Goal: Information Seeking & Learning: Learn about a topic

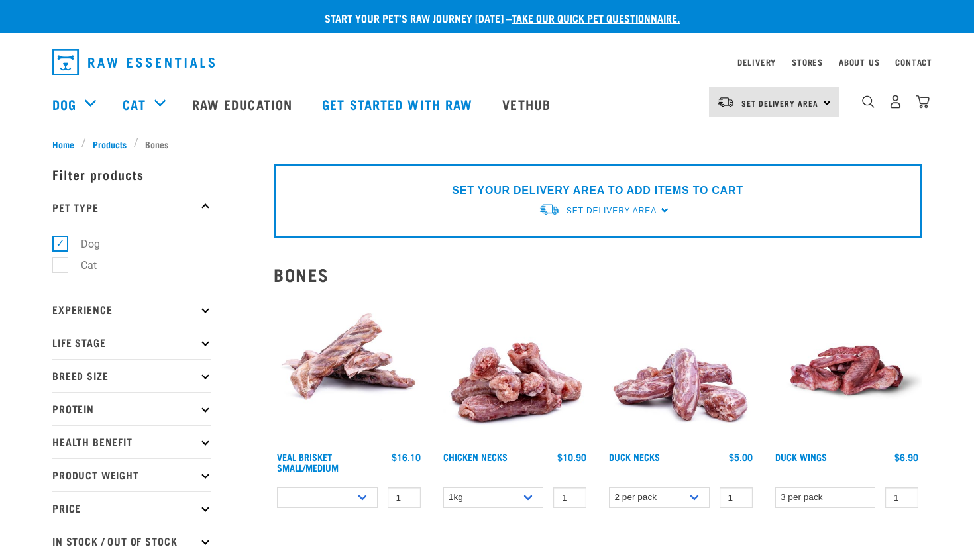
select select
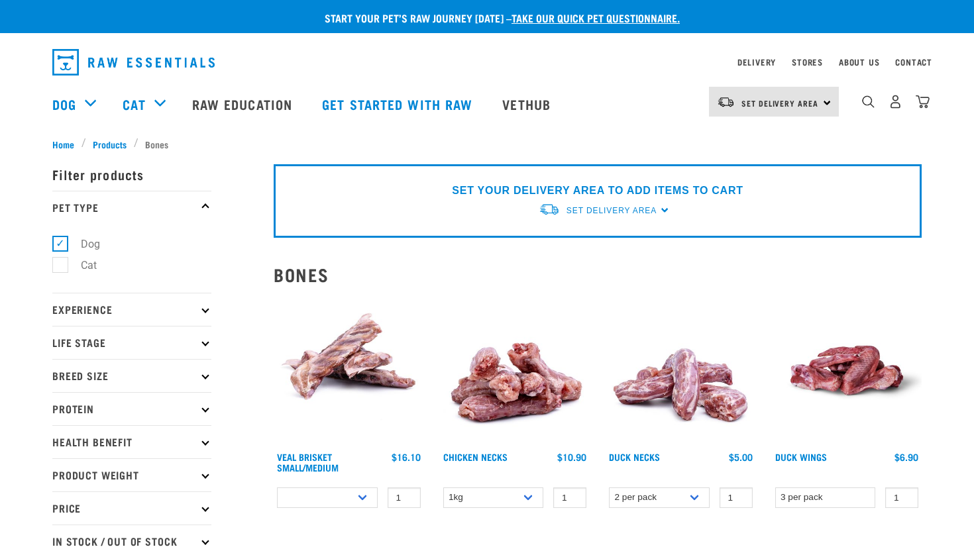
select select
click at [808, 64] on link "Stores" at bounding box center [807, 62] width 31 height 5
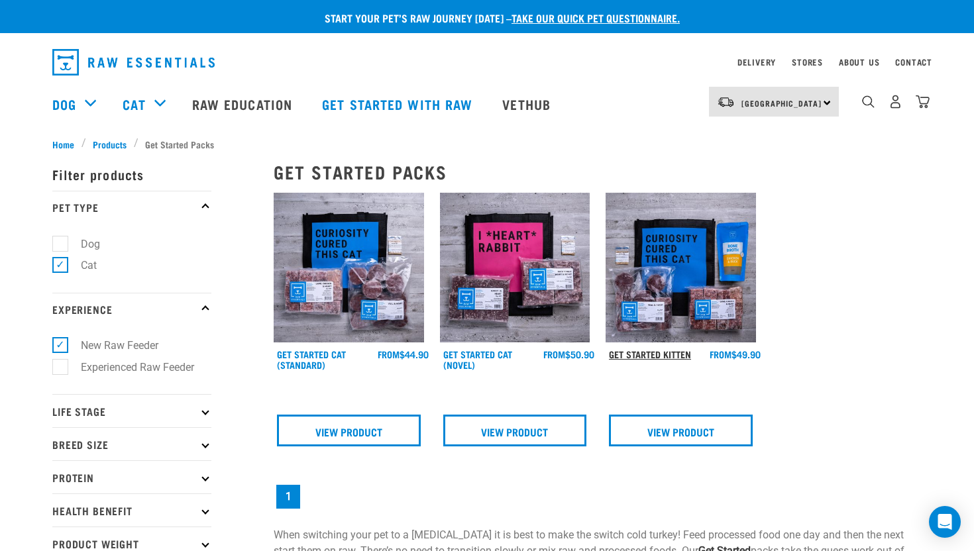
click at [667, 356] on link "Get Started Kitten" at bounding box center [650, 354] width 82 height 5
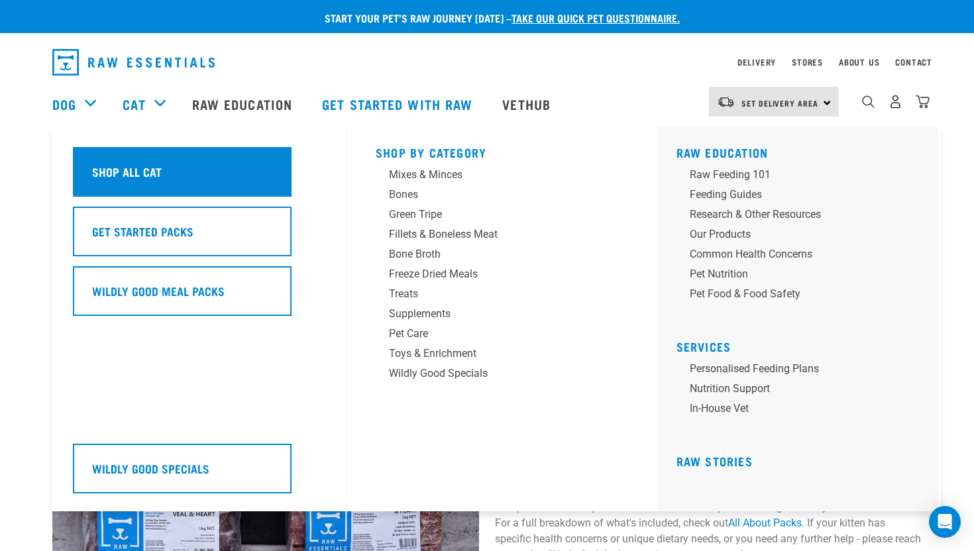
click at [170, 171] on div "Shop All Cat" at bounding box center [182, 172] width 219 height 50
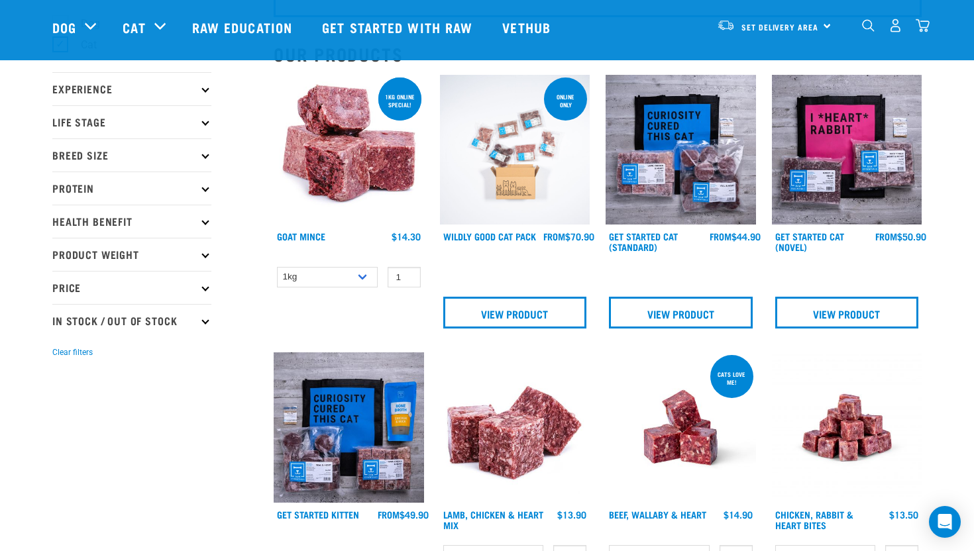
scroll to position [90, 0]
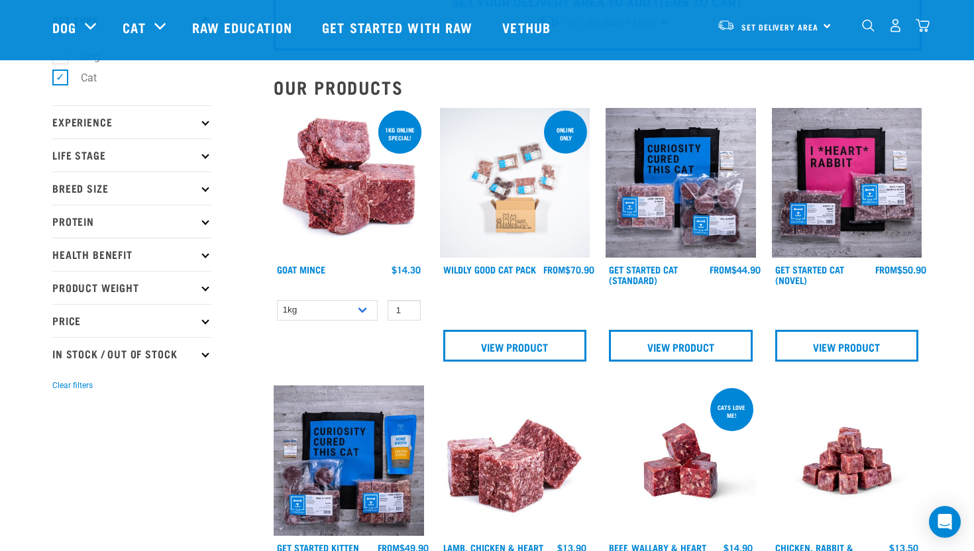
click at [346, 182] on img at bounding box center [349, 183] width 150 height 150
click at [337, 170] on img at bounding box center [349, 183] width 150 height 150
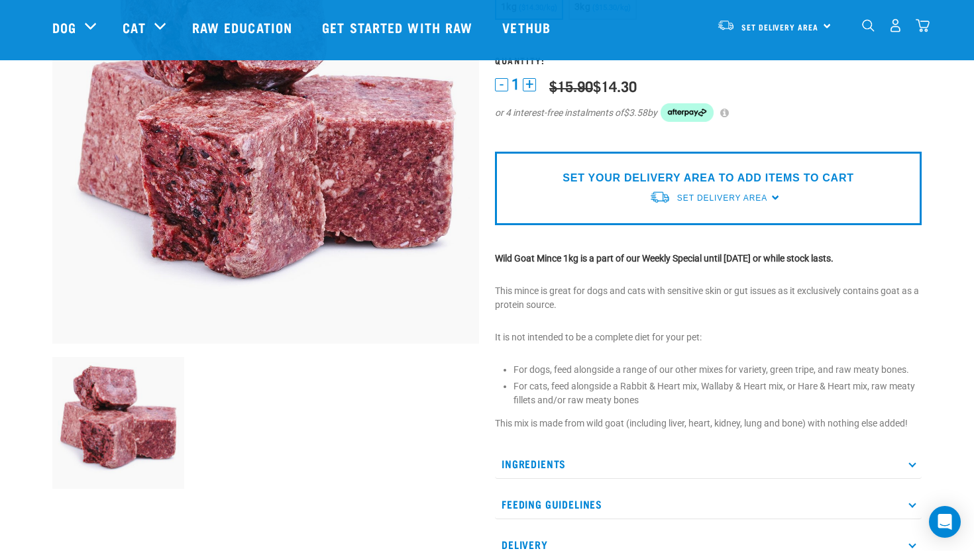
scroll to position [390, 0]
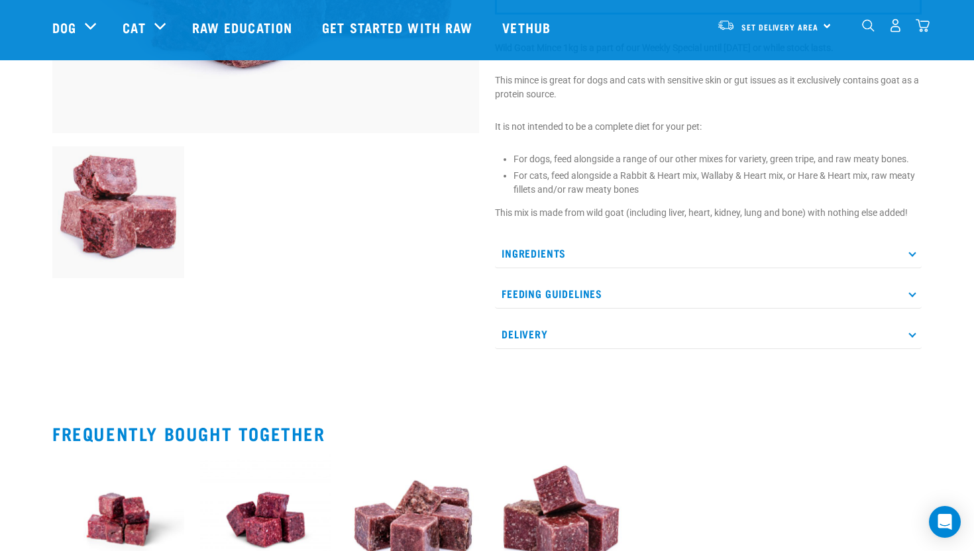
click at [582, 258] on p "Ingredients" at bounding box center [708, 253] width 427 height 30
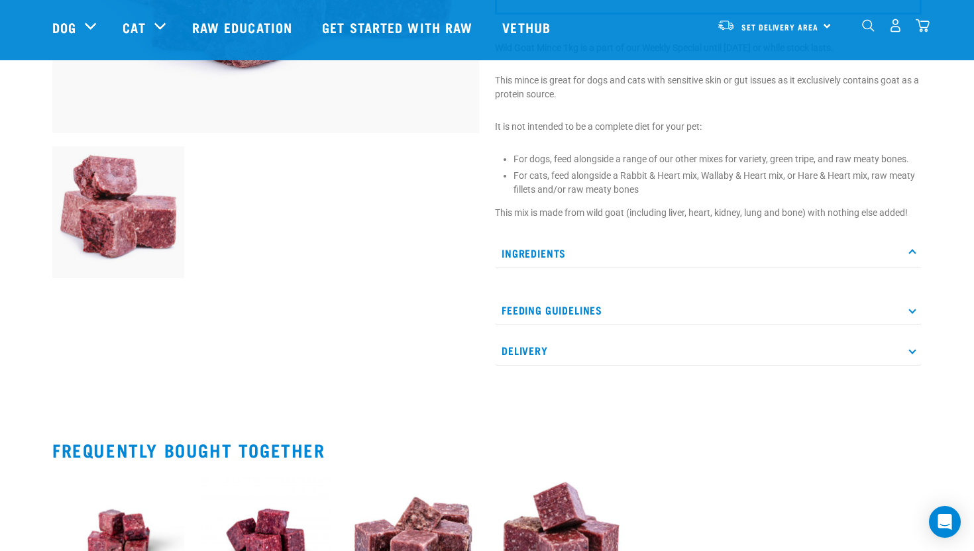
click at [588, 258] on p "Ingredients" at bounding box center [708, 253] width 427 height 30
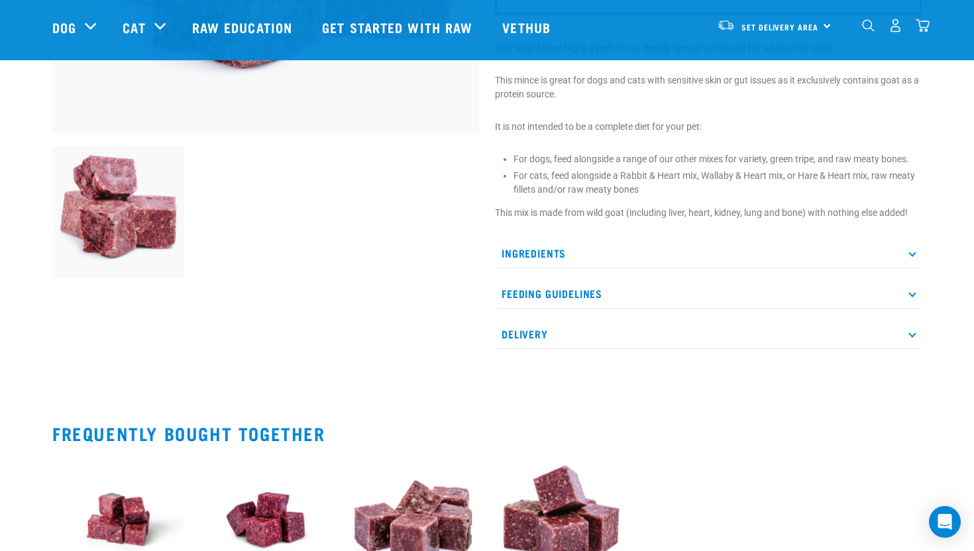
click at [588, 258] on p "Ingredients" at bounding box center [708, 253] width 427 height 30
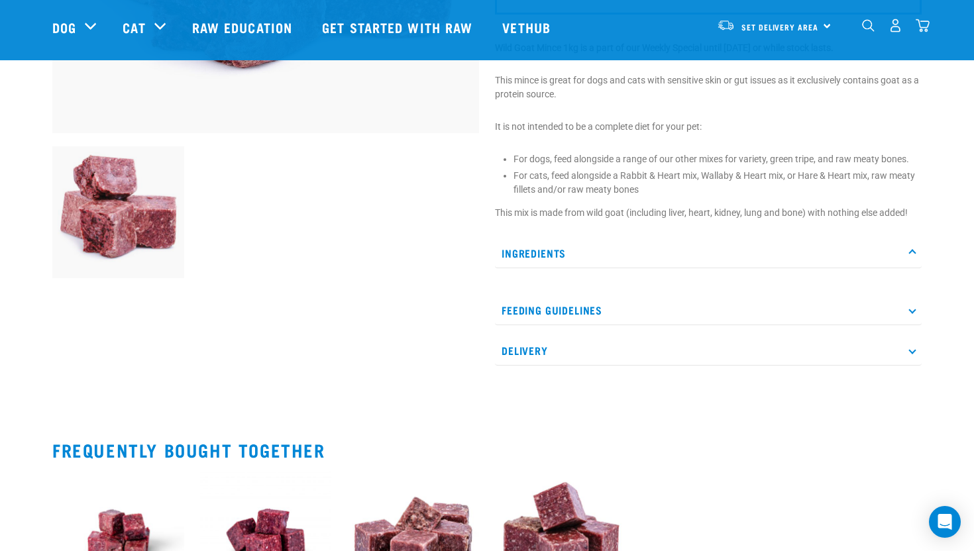
click at [589, 301] on p "Feeding Guidelines" at bounding box center [708, 310] width 427 height 30
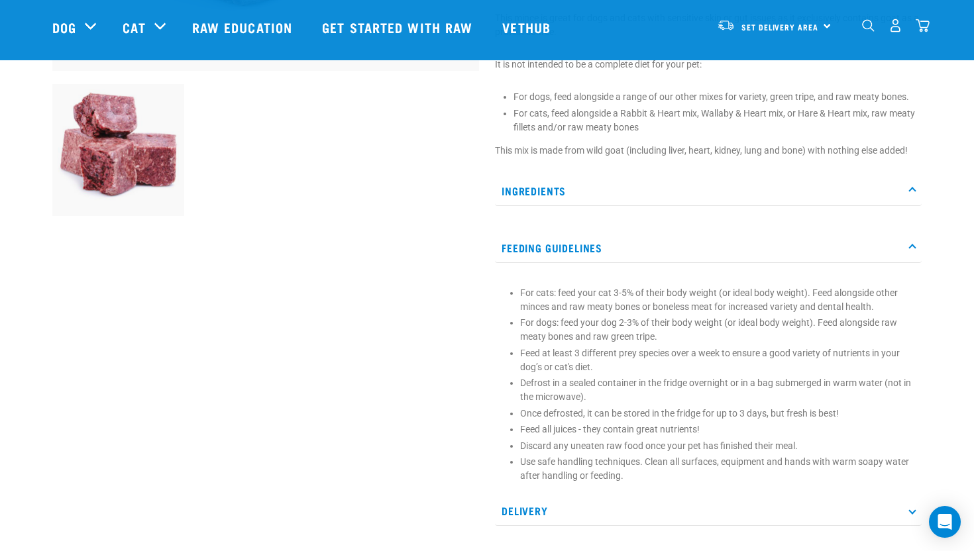
scroll to position [452, 0]
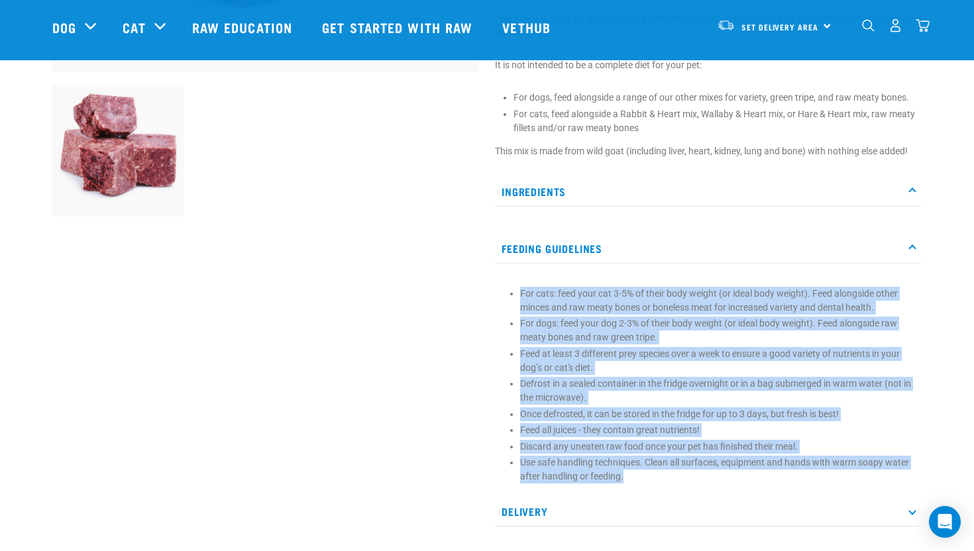
drag, startPoint x: 519, startPoint y: 291, endPoint x: 638, endPoint y: 486, distance: 228.0
click at [638, 486] on div "For cats: feed your cat 3-5% of their body weight (or ideal body weight). Feed …" at bounding box center [708, 381] width 427 height 220
copy ul "For cats: feed your cat 3-5% of their body weight (or ideal body weight). Feed …"
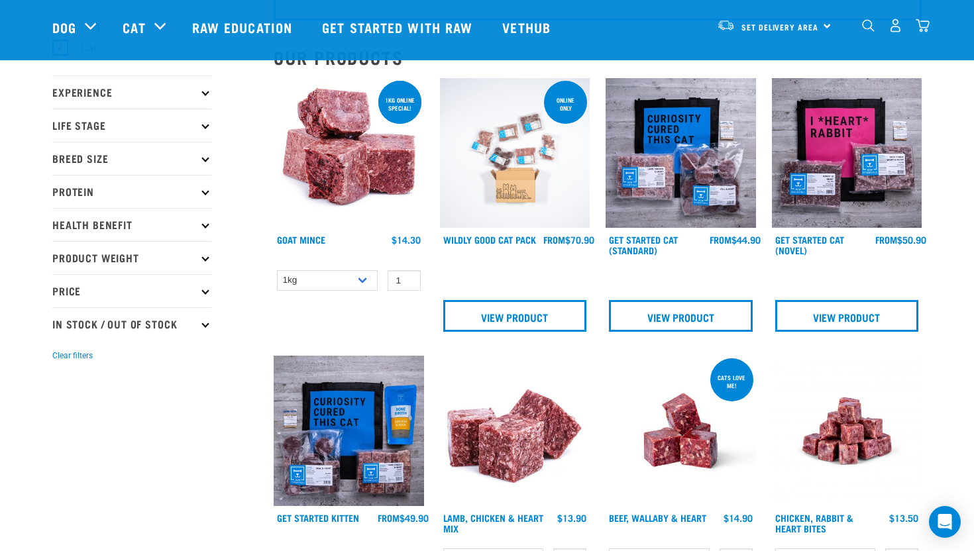
scroll to position [94, 0]
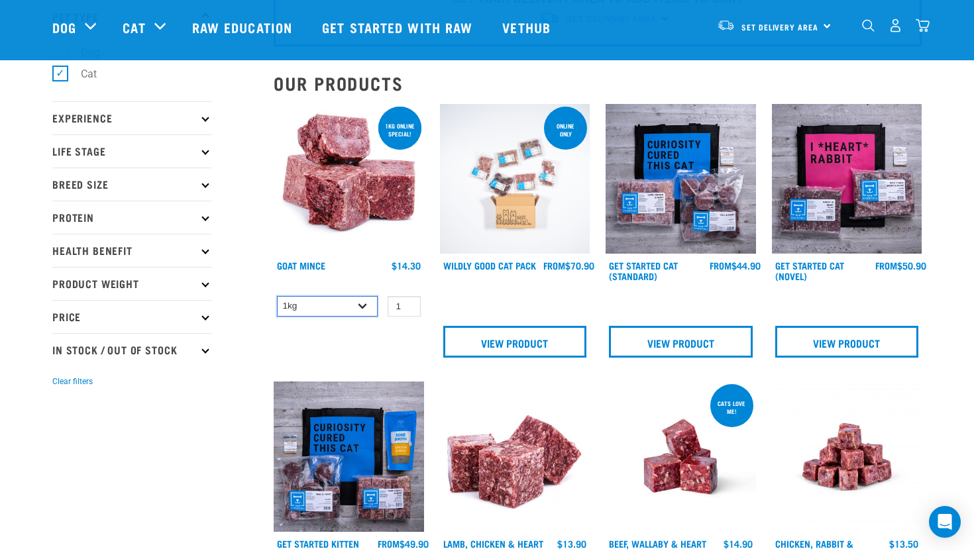
click at [368, 307] on select "1kg 3kg" at bounding box center [327, 306] width 101 height 21
click at [277, 296] on select "1kg 3kg" at bounding box center [327, 306] width 101 height 21
click at [348, 320] on div "ONLINE SPECIAL! 1kg online special! Goat Mince 1 0 100 0" at bounding box center [349, 235] width 166 height 278
click at [355, 308] on select "1kg 3kg" at bounding box center [327, 306] width 101 height 21
select select "431"
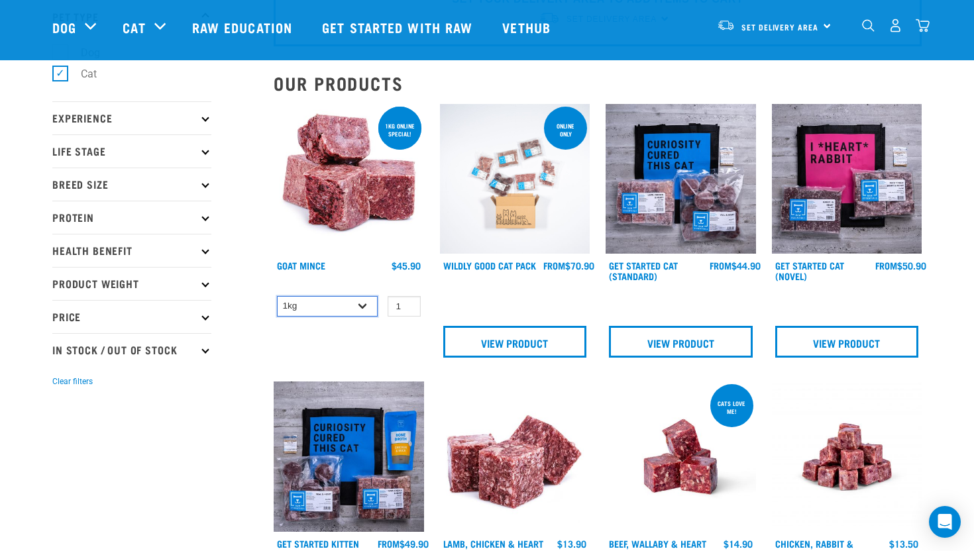
click at [277, 296] on select "1kg 3kg" at bounding box center [327, 306] width 101 height 21
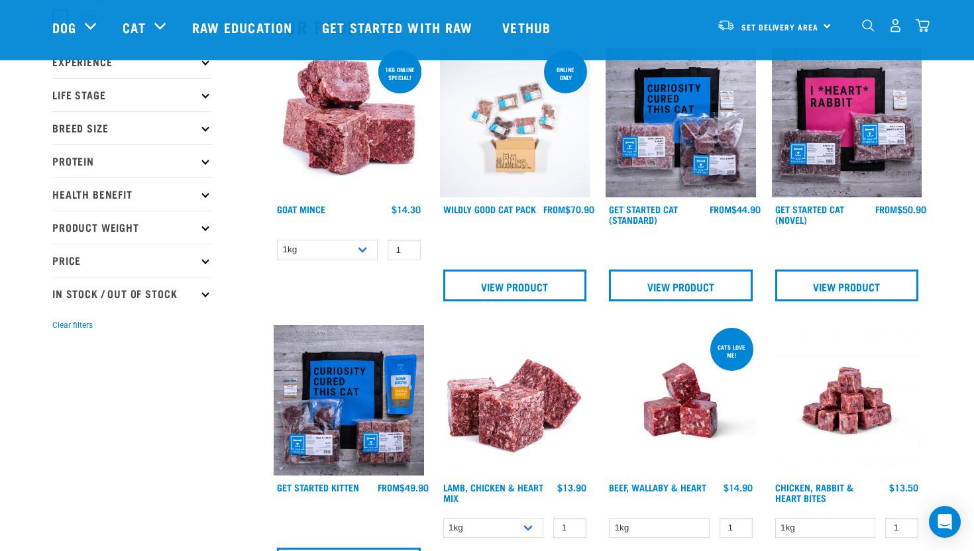
scroll to position [152, 0]
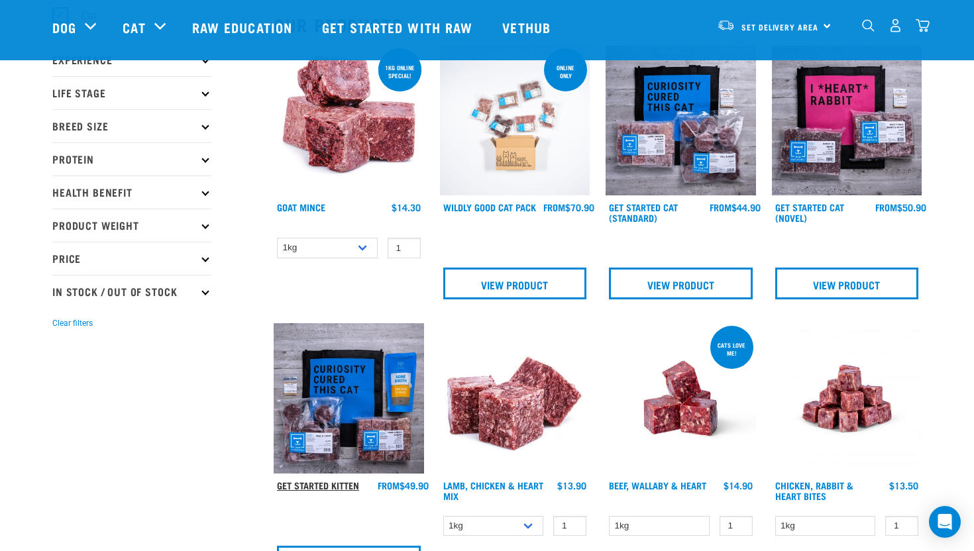
click at [359, 483] on link "Get Started Kitten" at bounding box center [318, 485] width 82 height 5
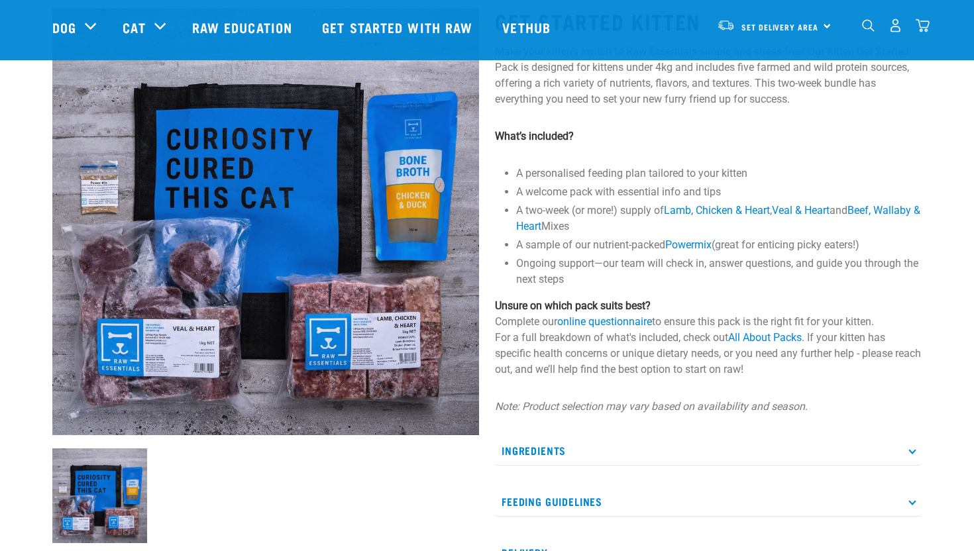
scroll to position [90, 0]
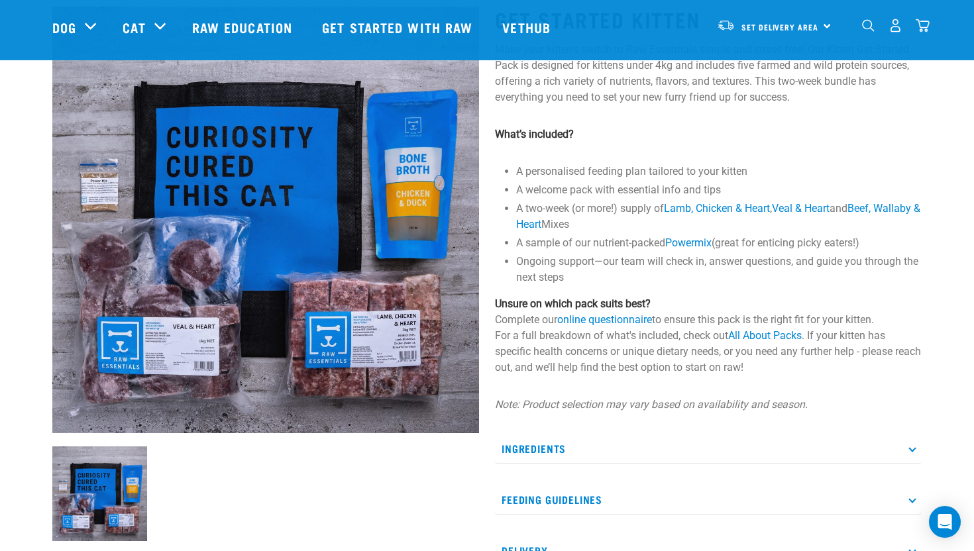
drag, startPoint x: 647, startPoint y: 207, endPoint x: 629, endPoint y: 232, distance: 31.3
click at [627, 231] on li "A two-week (or more!) supply of Lamb, Chicken & Heart , Veal & Heart and Beef, …" at bounding box center [718, 217] width 405 height 32
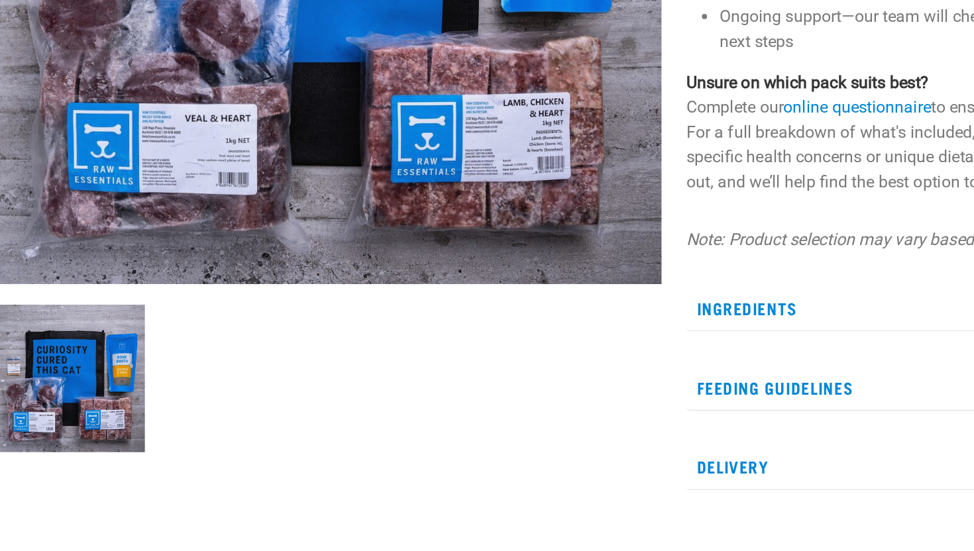
scroll to position [143, 0]
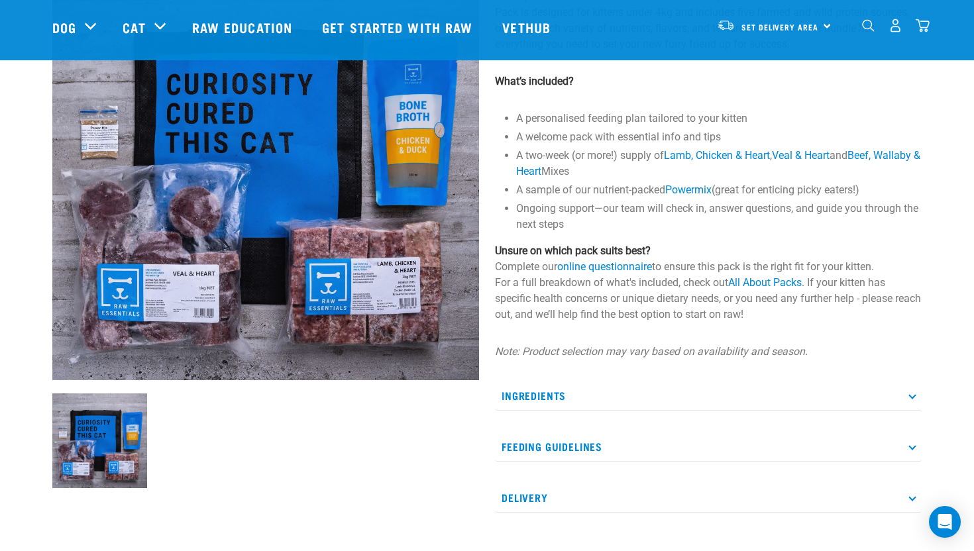
click at [628, 389] on p "Ingredients" at bounding box center [708, 396] width 427 height 30
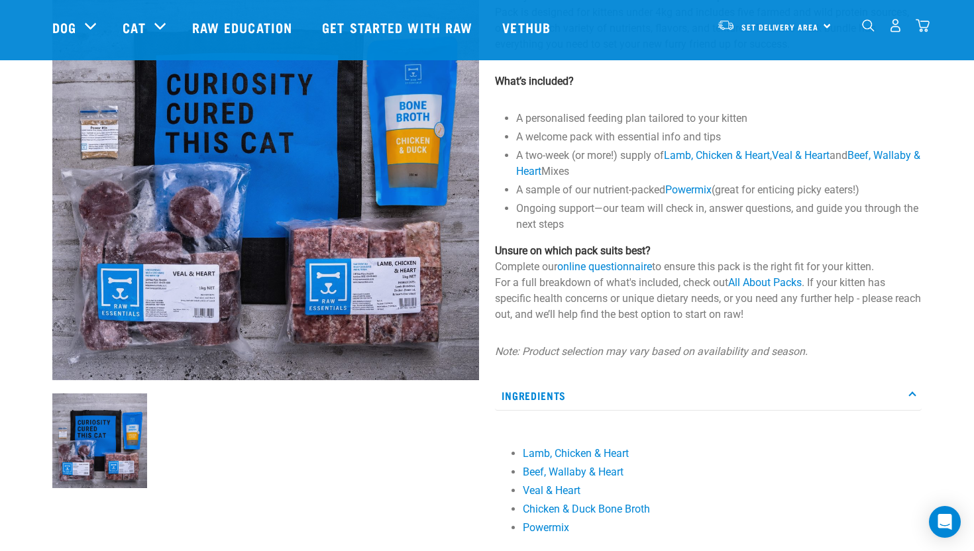
click at [628, 389] on p "Ingredients" at bounding box center [708, 396] width 427 height 30
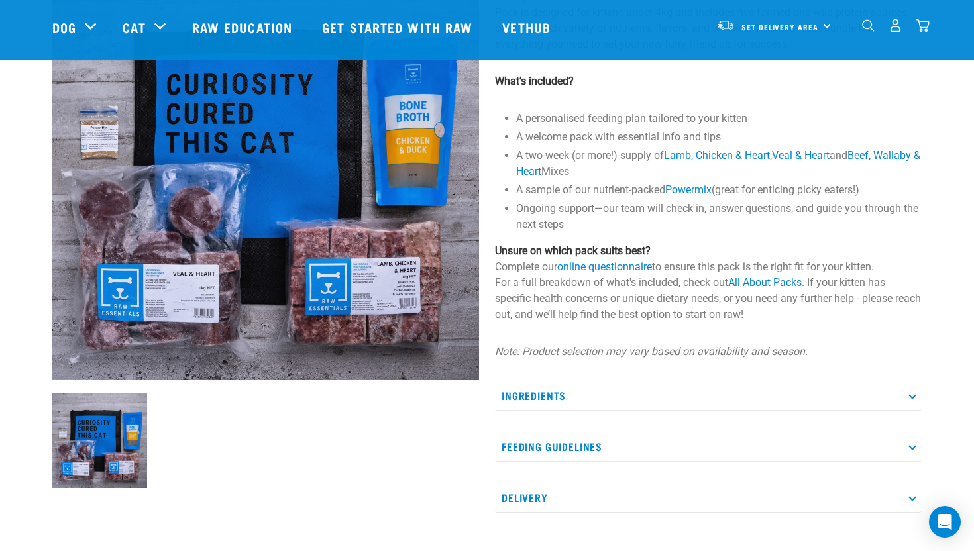
click at [595, 444] on p "Feeding Guidelines" at bounding box center [708, 447] width 427 height 30
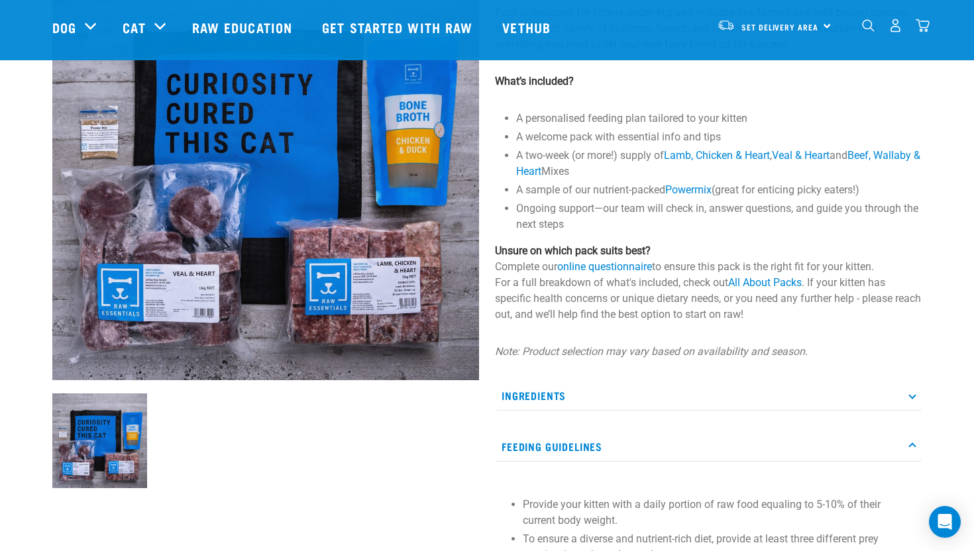
click at [612, 375] on div "Get Started Kitten Make your kitten's switch to Raw Essentials simple and stres…" at bounding box center [708, 417] width 442 height 962
click at [611, 386] on p "Ingredients" at bounding box center [708, 396] width 427 height 30
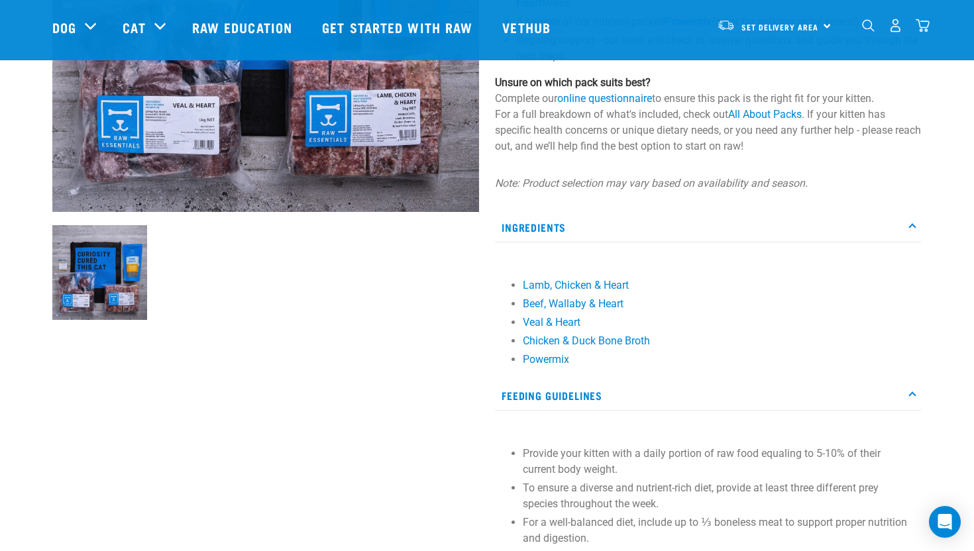
scroll to position [454, 0]
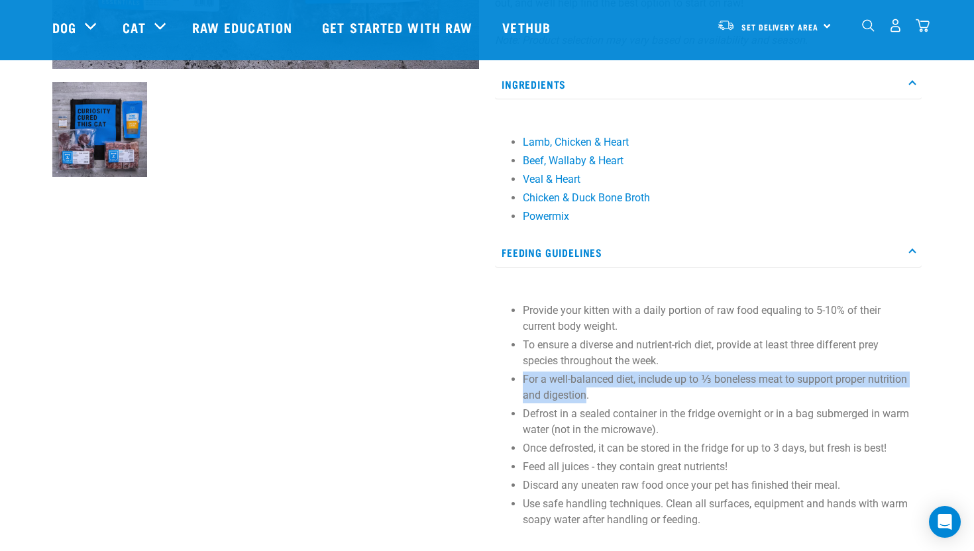
drag, startPoint x: 519, startPoint y: 380, endPoint x: 586, endPoint y: 402, distance: 70.6
click at [586, 402] on section "Provide your kitten with a daily portion of raw food equaling to 5-10% of their…" at bounding box center [707, 415] width 413 height 225
copy p "For a well-balanced diet, include up to ⅓ boneless meat to support proper nutri…"
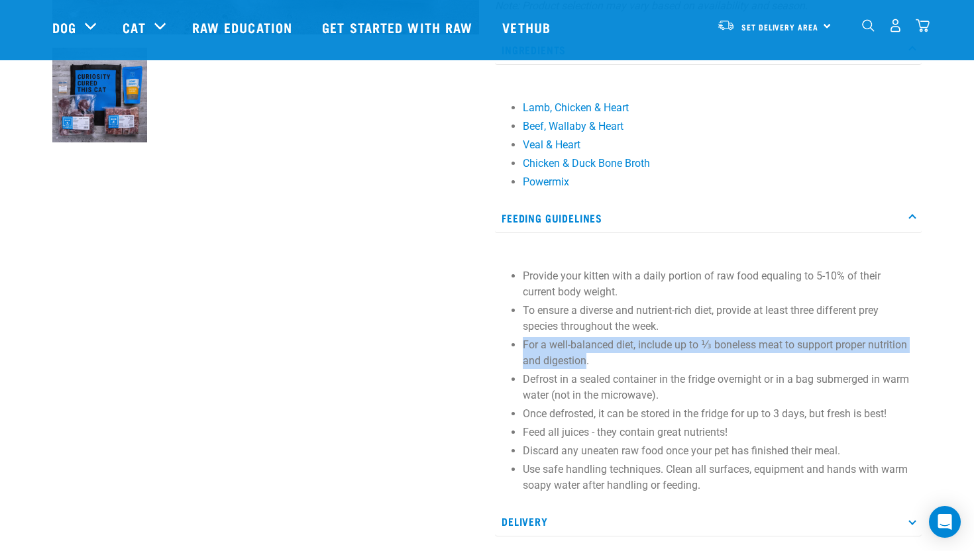
scroll to position [490, 0]
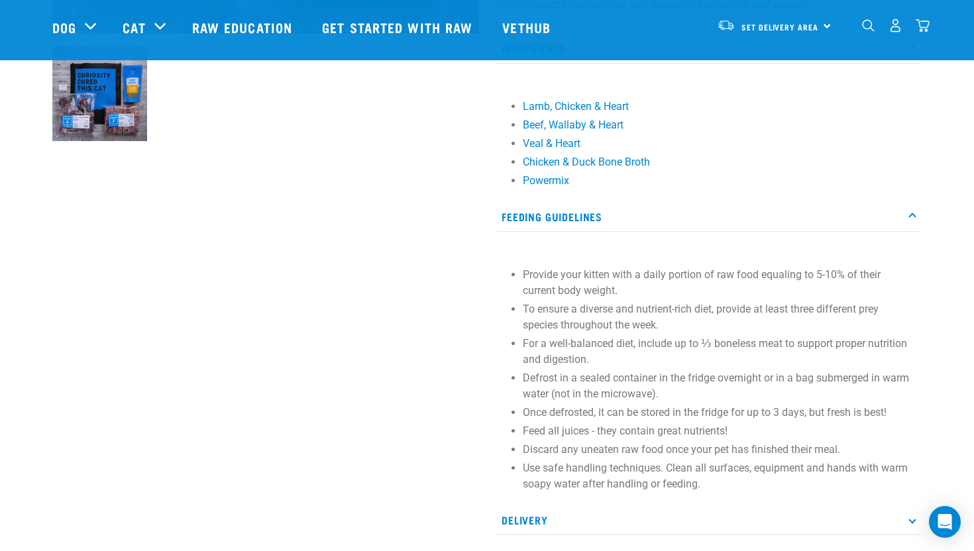
click at [532, 306] on p "To ensure a diverse and nutrient-rich diet, provide at least three different pr…" at bounding box center [719, 317] width 392 height 32
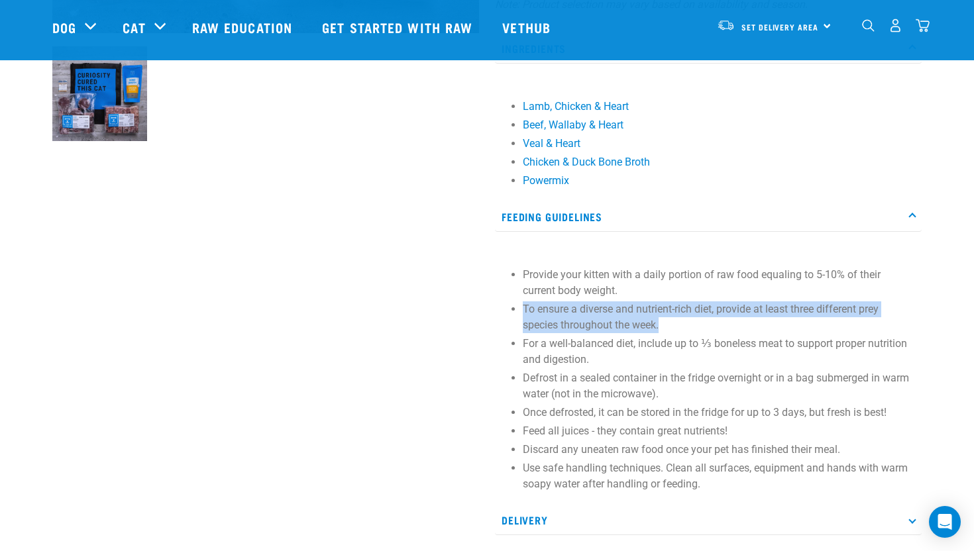
drag, startPoint x: 523, startPoint y: 304, endPoint x: 666, endPoint y: 333, distance: 145.9
click at [666, 333] on p "To ensure a diverse and nutrient-rich diet, provide at least three different pr…" at bounding box center [719, 317] width 392 height 32
copy p "To ensure a diverse and nutrient-rich diet, provide at least three different pr…"
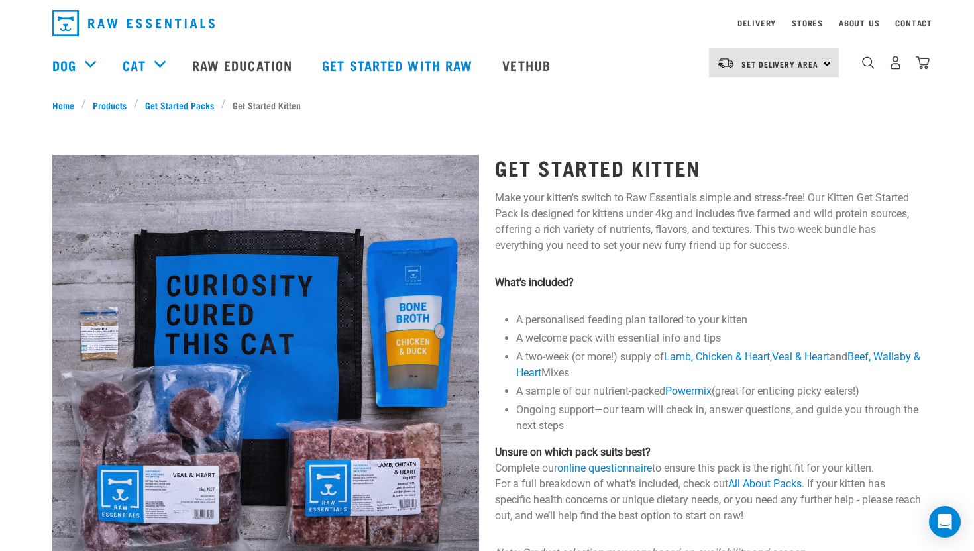
scroll to position [0, 0]
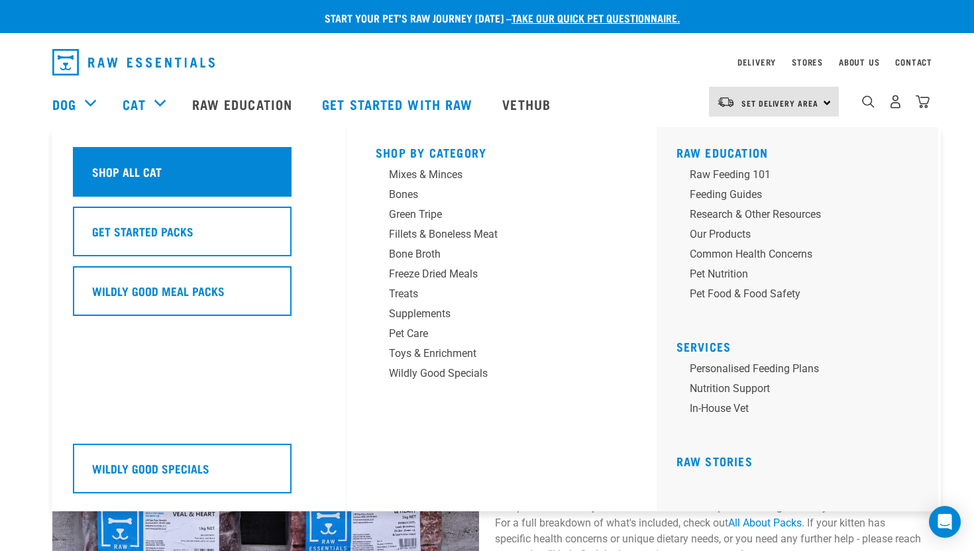
click at [148, 172] on h5 "Shop All Cat" at bounding box center [127, 171] width 70 height 17
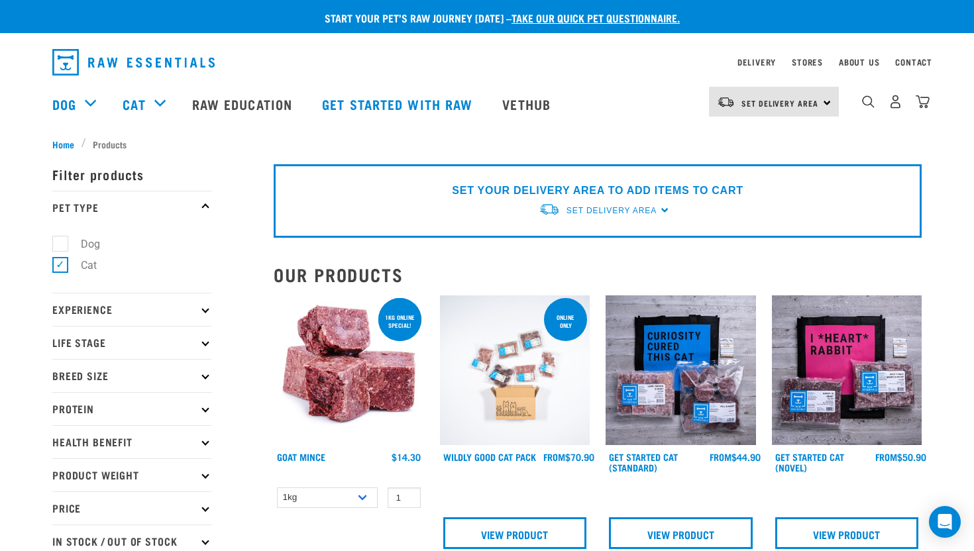
click at [519, 384] on img at bounding box center [515, 370] width 150 height 150
click at [523, 346] on img at bounding box center [515, 370] width 150 height 150
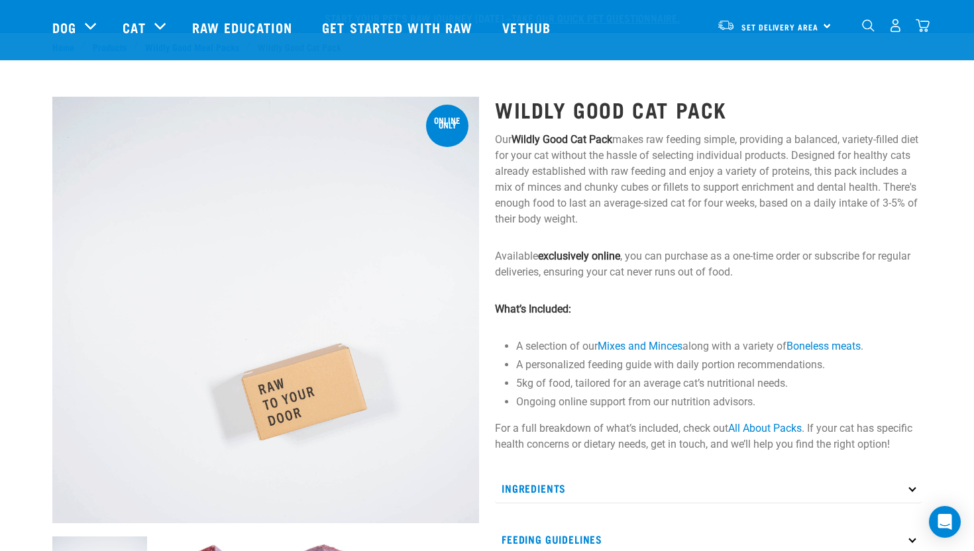
scroll to position [395, 0]
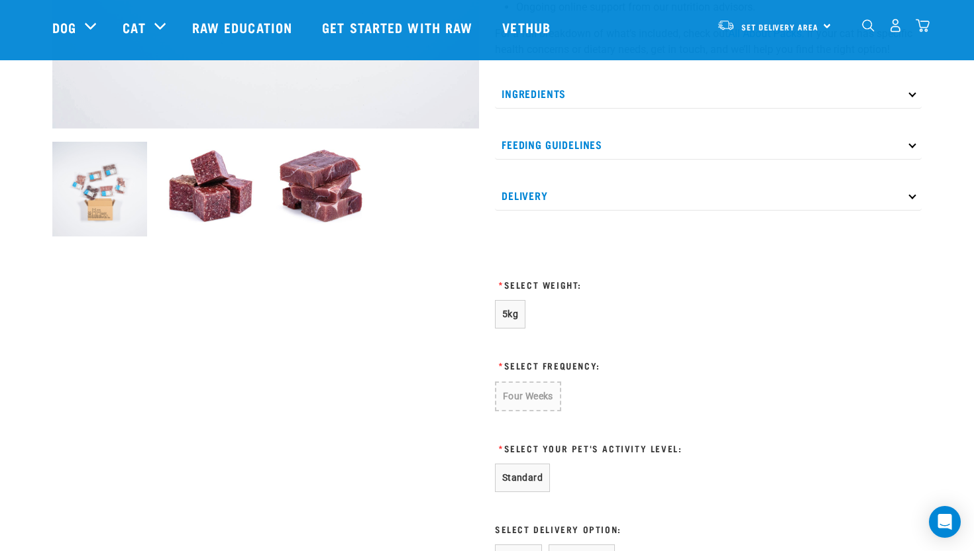
click at [579, 93] on p "Ingredients" at bounding box center [708, 94] width 427 height 30
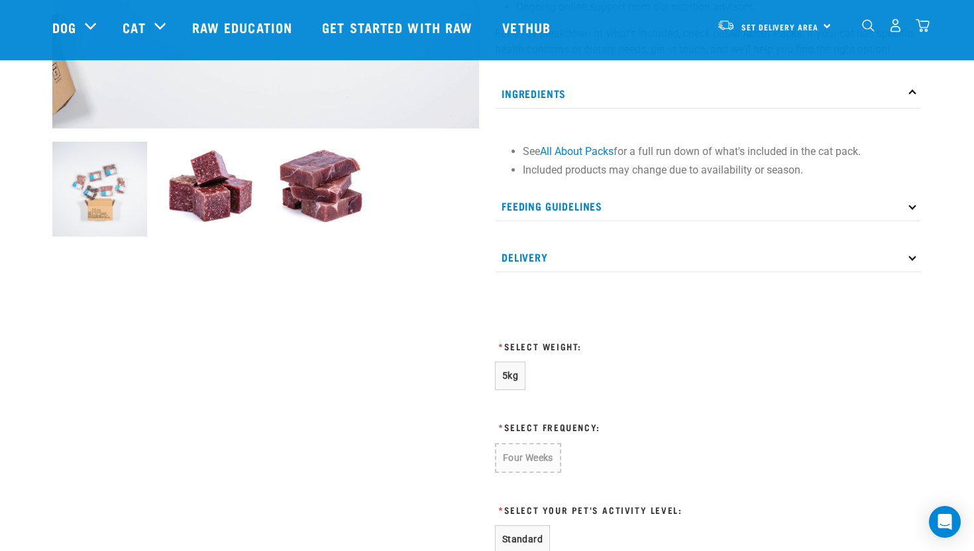
click at [560, 204] on p "Feeding Guidelines" at bounding box center [708, 206] width 427 height 30
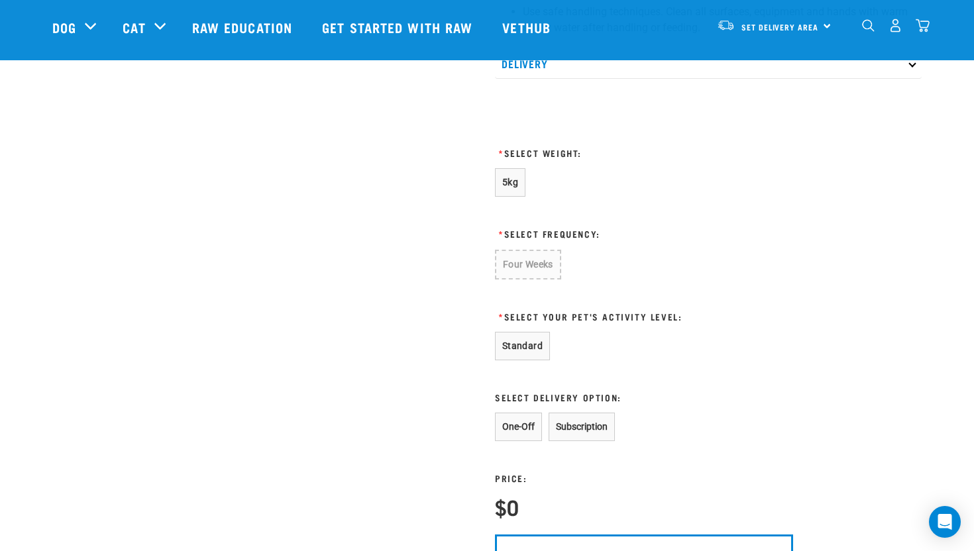
scroll to position [839, 0]
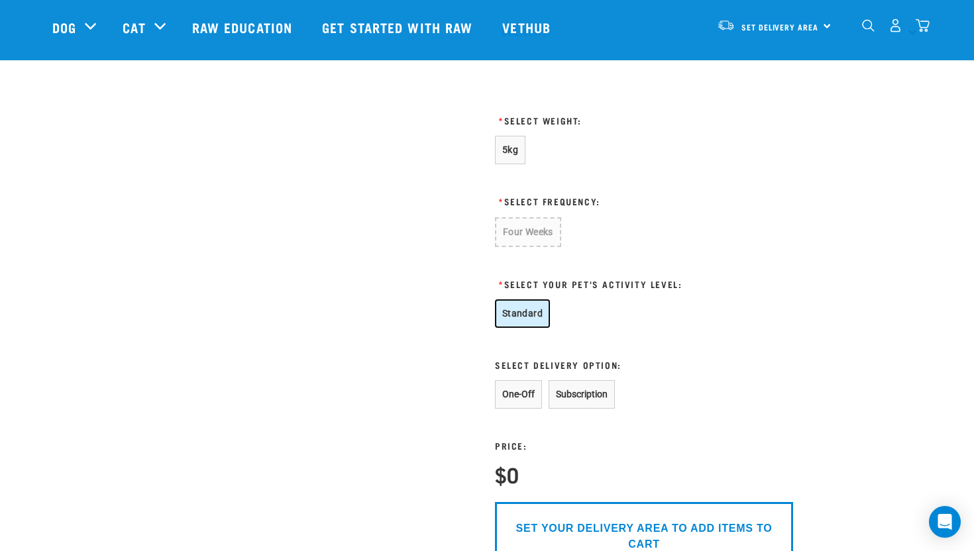
click at [524, 311] on button "Standard" at bounding box center [522, 313] width 55 height 28
click at [513, 396] on button "One-Off" at bounding box center [518, 394] width 47 height 28
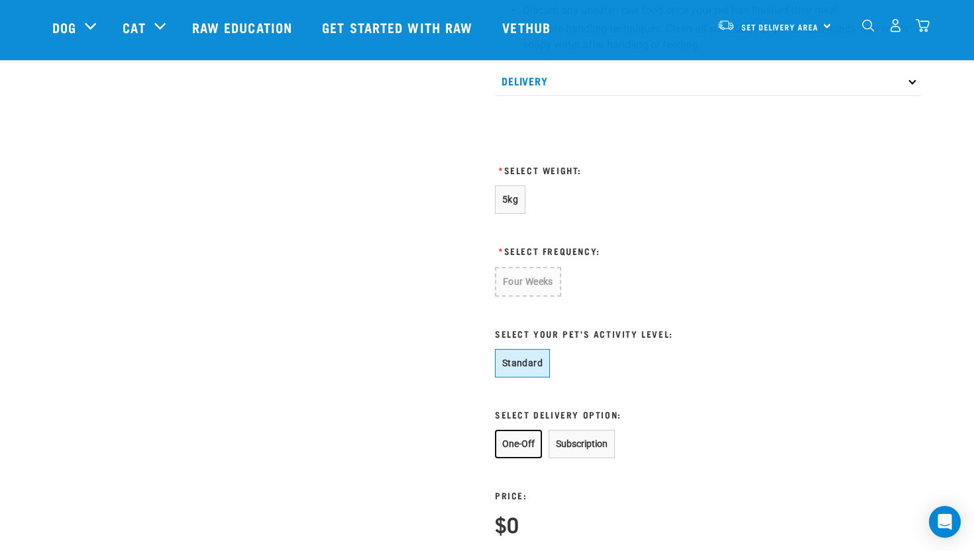
scroll to position [704, 0]
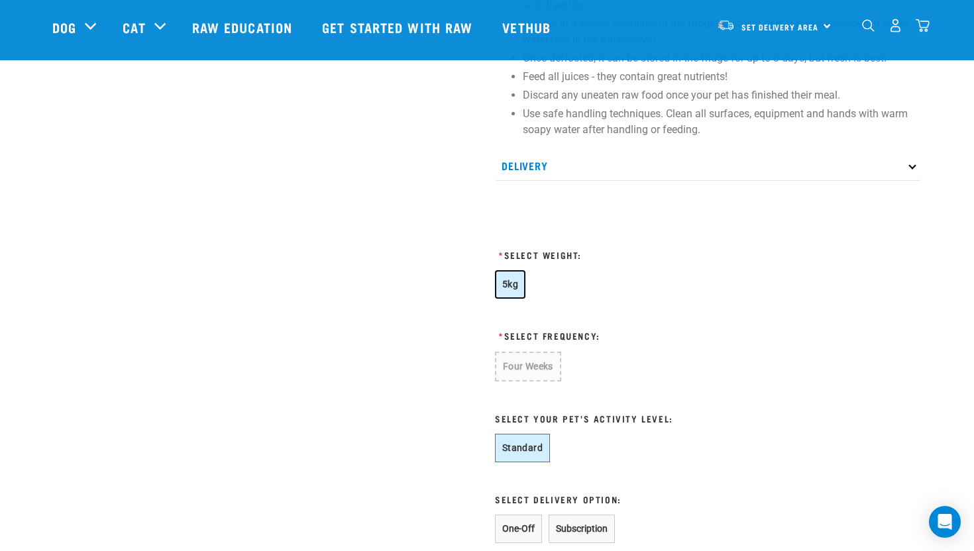
click at [515, 284] on span "5kg" at bounding box center [510, 284] width 16 height 11
click at [527, 372] on button "Four Weeks" at bounding box center [527, 366] width 65 height 28
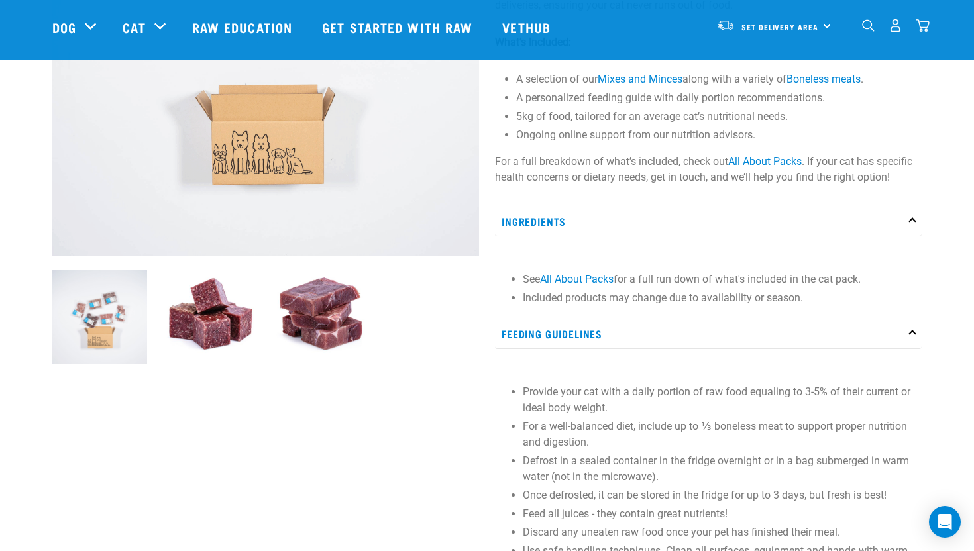
scroll to position [103, 0]
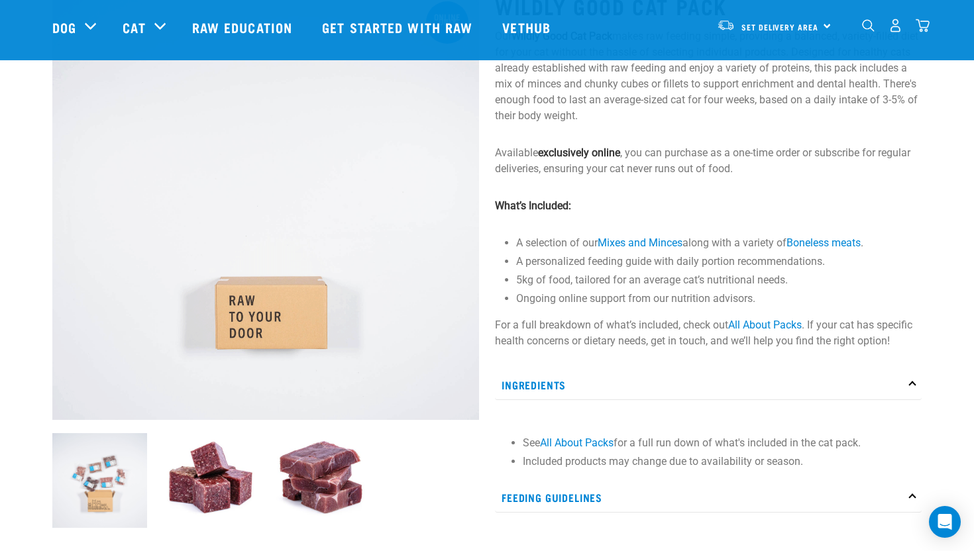
click at [227, 457] on img at bounding box center [210, 480] width 95 height 95
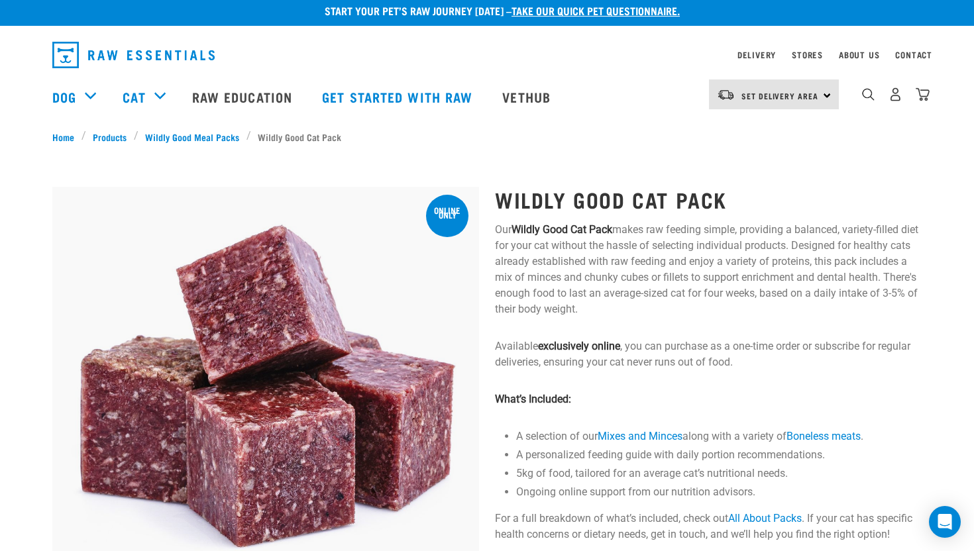
scroll to position [11, 0]
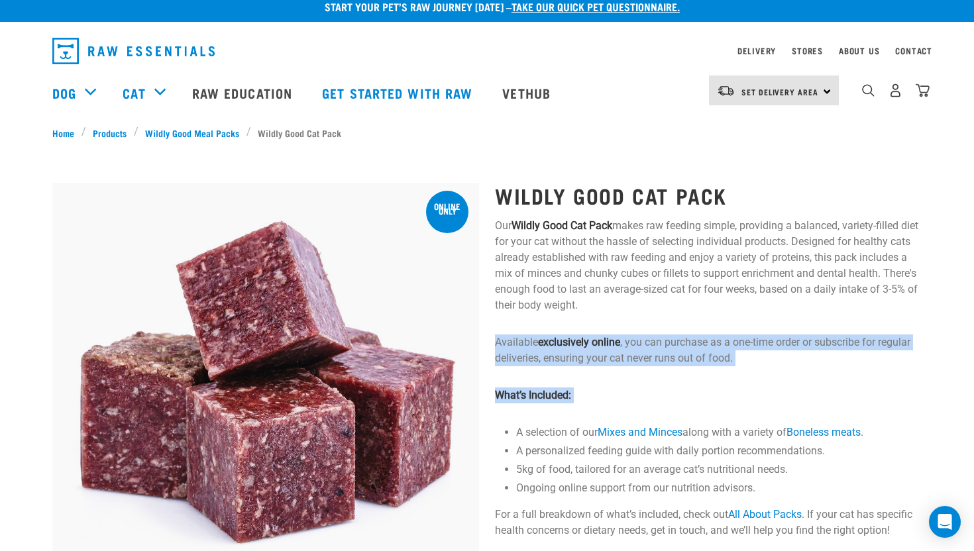
drag, startPoint x: 497, startPoint y: 344, endPoint x: 577, endPoint y: 421, distance: 111.0
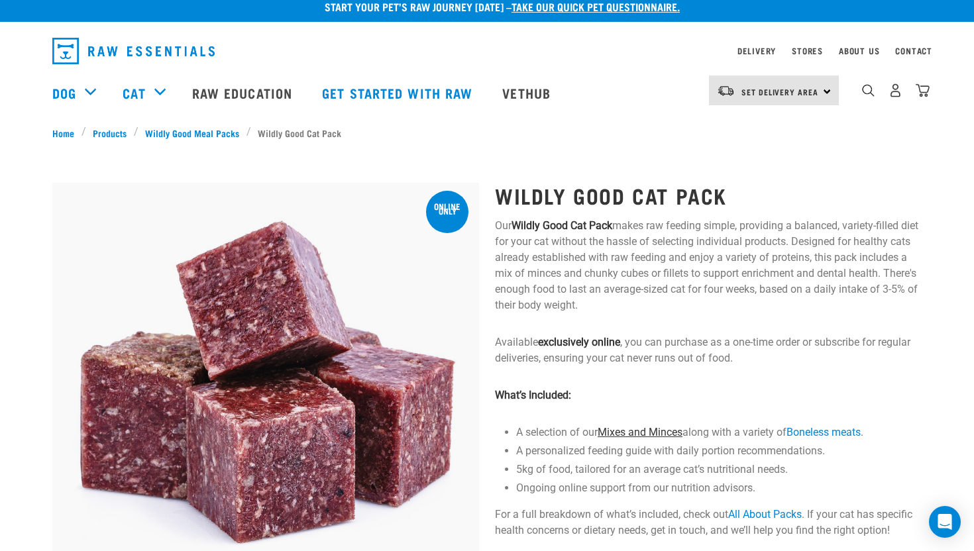
drag, startPoint x: 528, startPoint y: 425, endPoint x: 665, endPoint y: 429, distance: 137.2
click at [667, 429] on li "A selection of our Mixes and Minces along with a variety of Boneless meats ." at bounding box center [718, 433] width 405 height 16
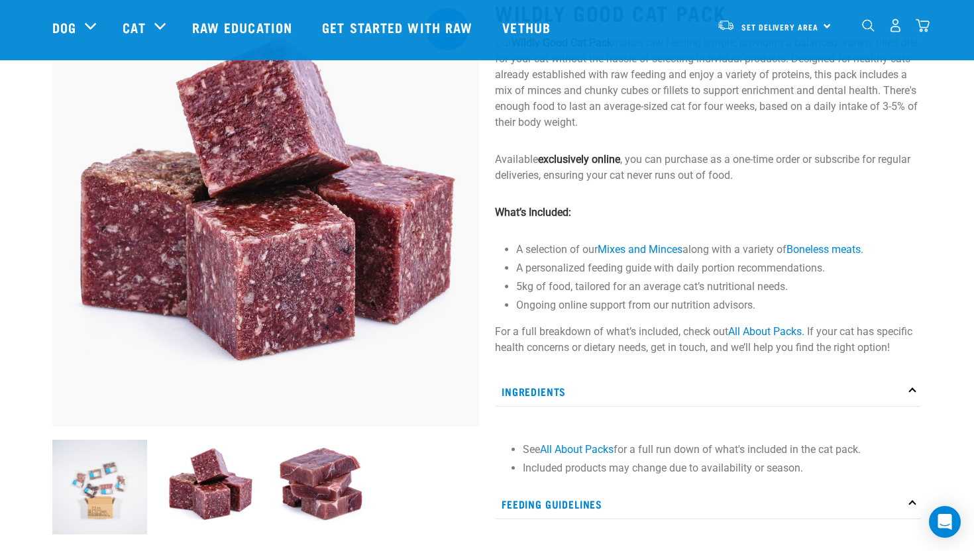
scroll to position [271, 0]
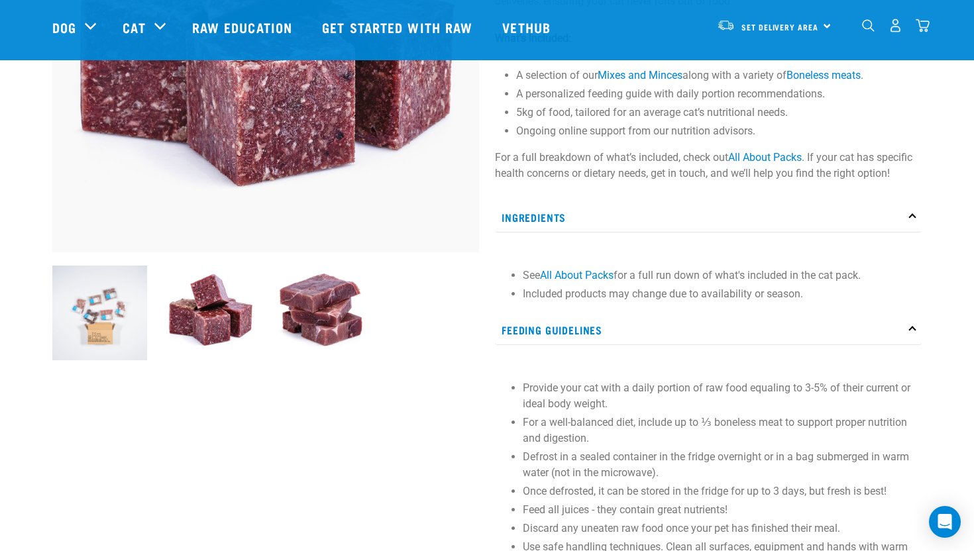
click at [572, 187] on div "Wildly Good Cat Pack Our Wildly Good Cat Pack makes raw feeding simple, providi…" at bounding box center [708, 500] width 442 height 1384
click at [558, 231] on p "Ingredients" at bounding box center [708, 218] width 427 height 30
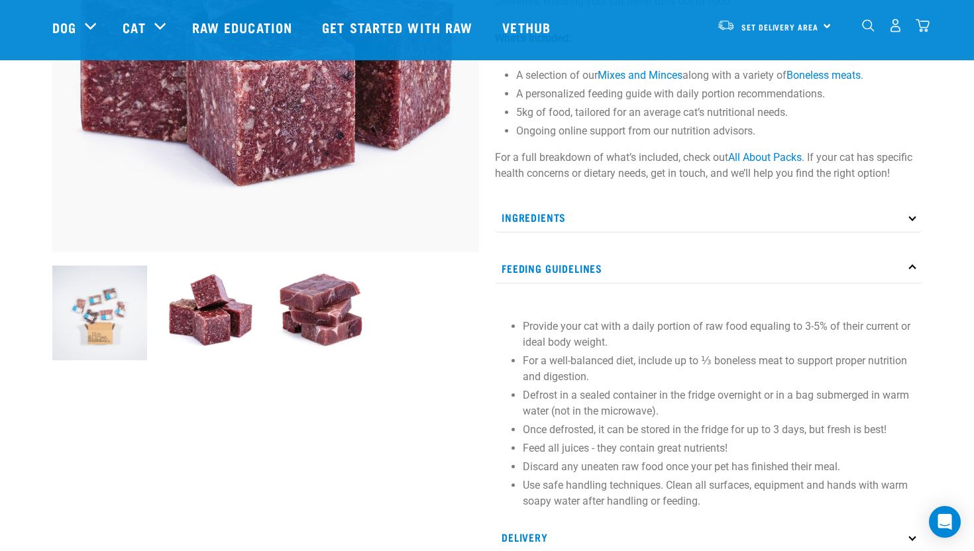
click at [563, 223] on p "Ingredients" at bounding box center [708, 218] width 427 height 30
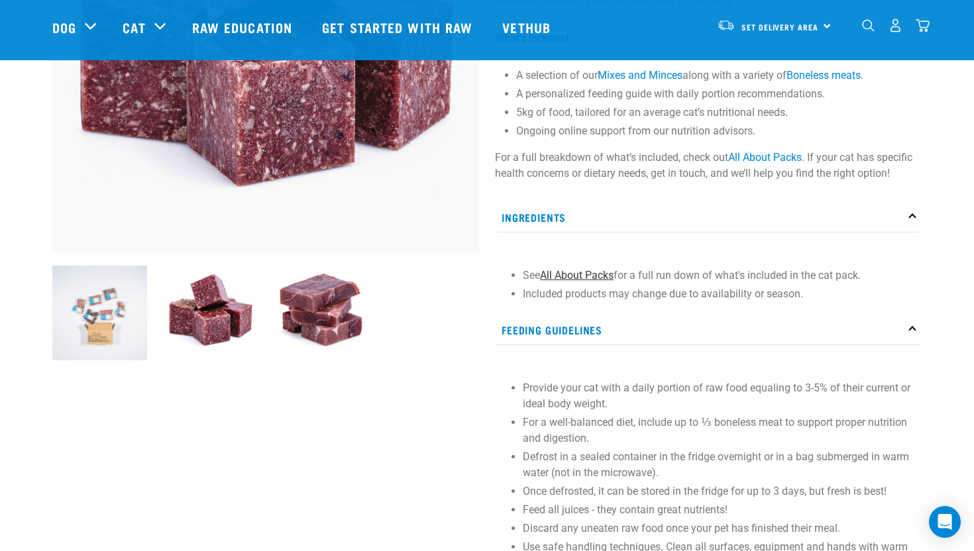
click at [570, 273] on link "All About Packs" at bounding box center [577, 275] width 74 height 13
click at [705, 196] on div "Wildly Good Cat Pack Our Wildly Good Cat Pack makes raw feeding simple, providi…" at bounding box center [708, 500] width 442 height 1384
click at [576, 278] on link "All About Packs" at bounding box center [577, 275] width 74 height 13
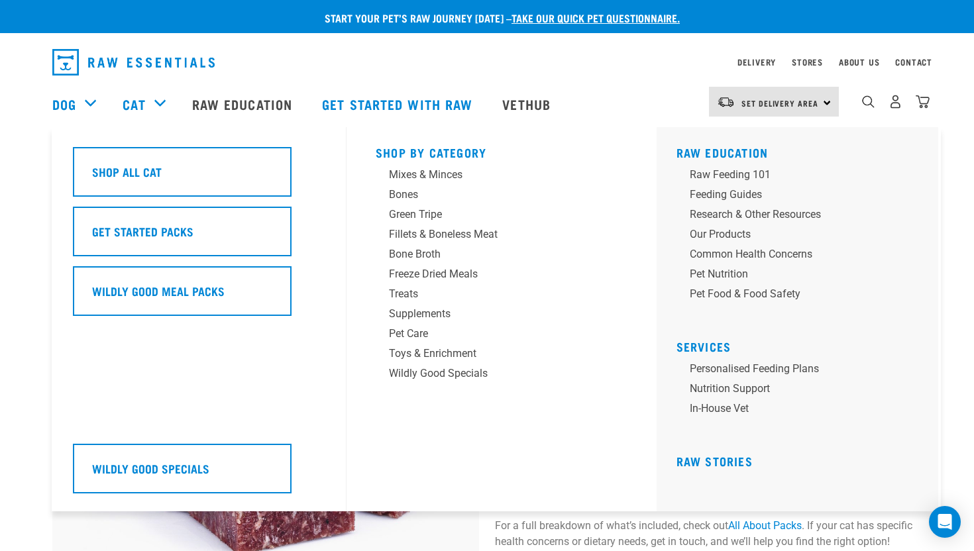
click at [423, 152] on h5 "Shop By Category" at bounding box center [502, 151] width 252 height 11
click at [424, 177] on div "Mixes & Minces" at bounding box center [492, 175] width 207 height 16
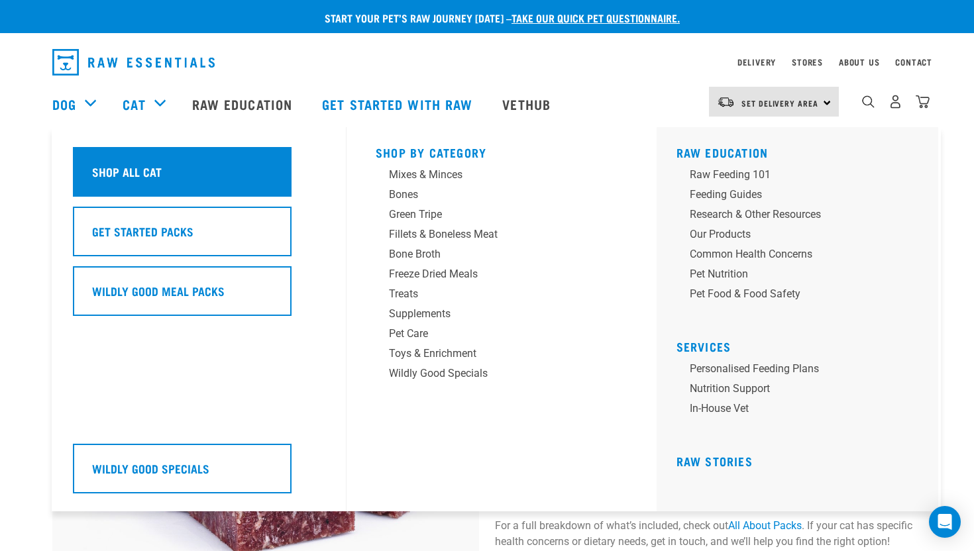
click at [191, 166] on div "Shop All Cat" at bounding box center [182, 172] width 219 height 50
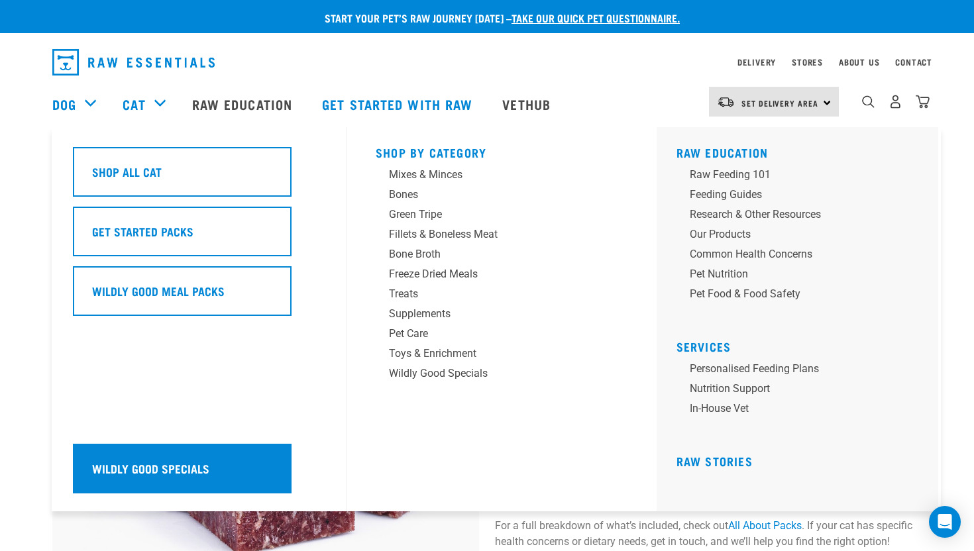
click at [203, 474] on h5 "Wildly Good Specials" at bounding box center [150, 468] width 117 height 17
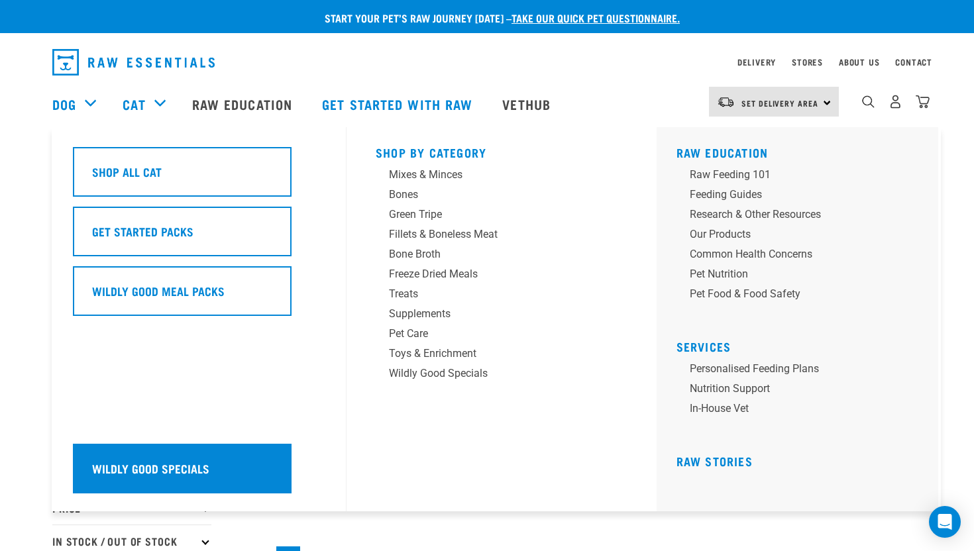
click at [129, 472] on h5 "Wildly Good Specials" at bounding box center [150, 468] width 117 height 17
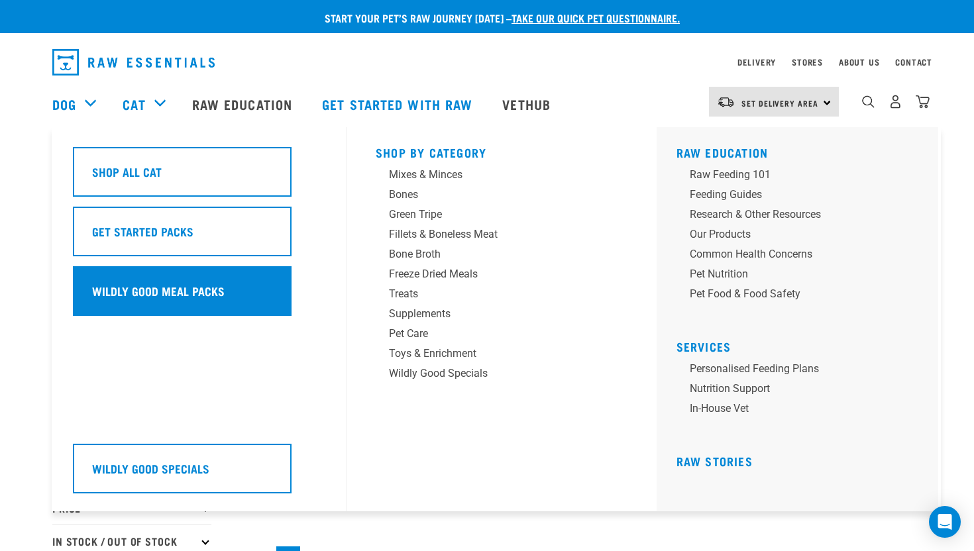
click at [199, 287] on h5 "Wildly Good Meal Packs" at bounding box center [158, 290] width 132 height 17
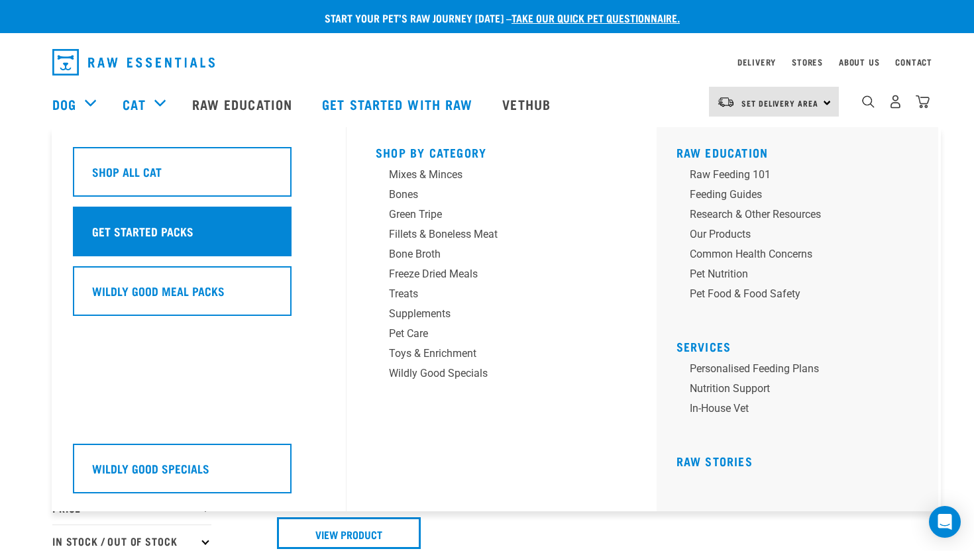
click at [212, 236] on div "Get Started Packs" at bounding box center [182, 232] width 219 height 50
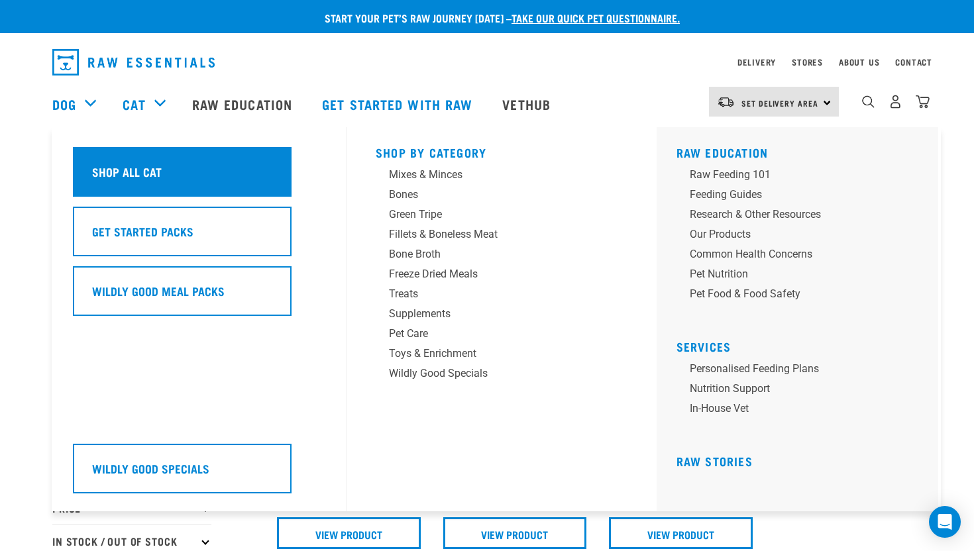
click at [154, 164] on h5 "Shop All Cat" at bounding box center [127, 171] width 70 height 17
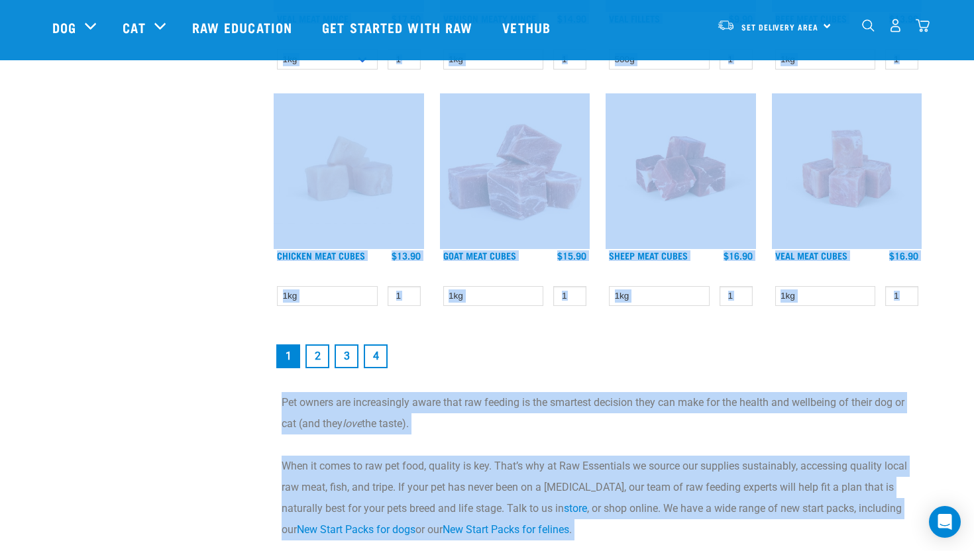
scroll to position [1882, 0]
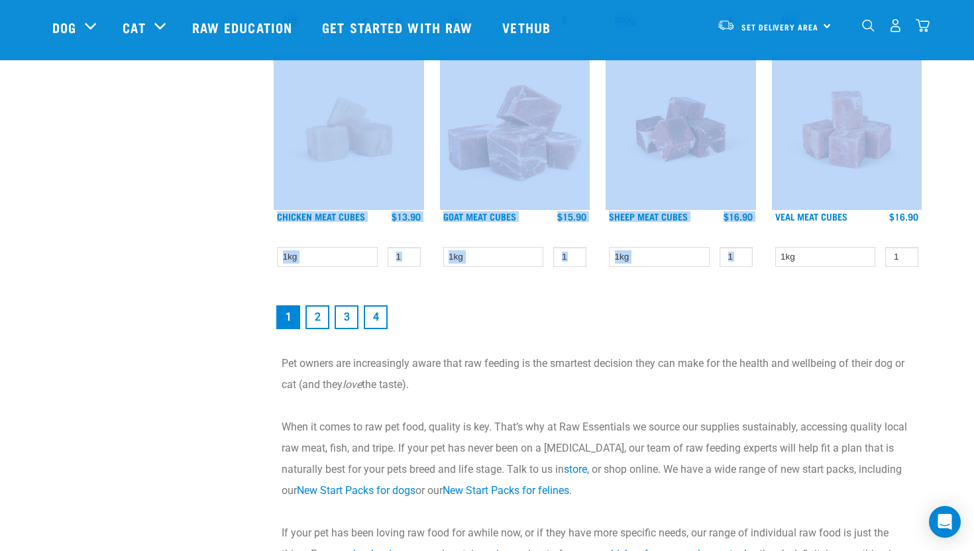
drag, startPoint x: 274, startPoint y: 274, endPoint x: 874, endPoint y: 185, distance: 606.7
copy div "Our Products show filters ONLINE SPECIAL! 1kg online special! Goat Mince $14.30…"
click at [317, 317] on link "2" at bounding box center [317, 317] width 24 height 24
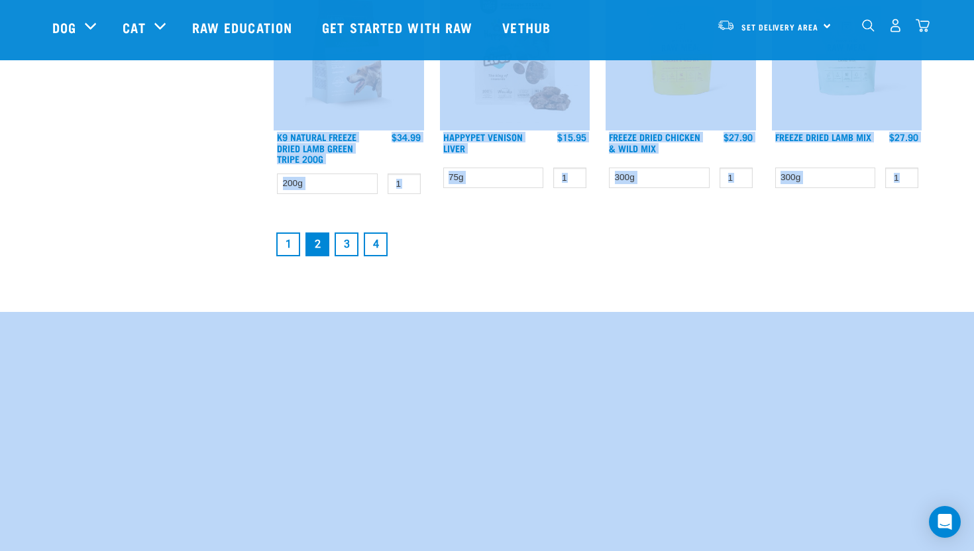
scroll to position [1903, 0]
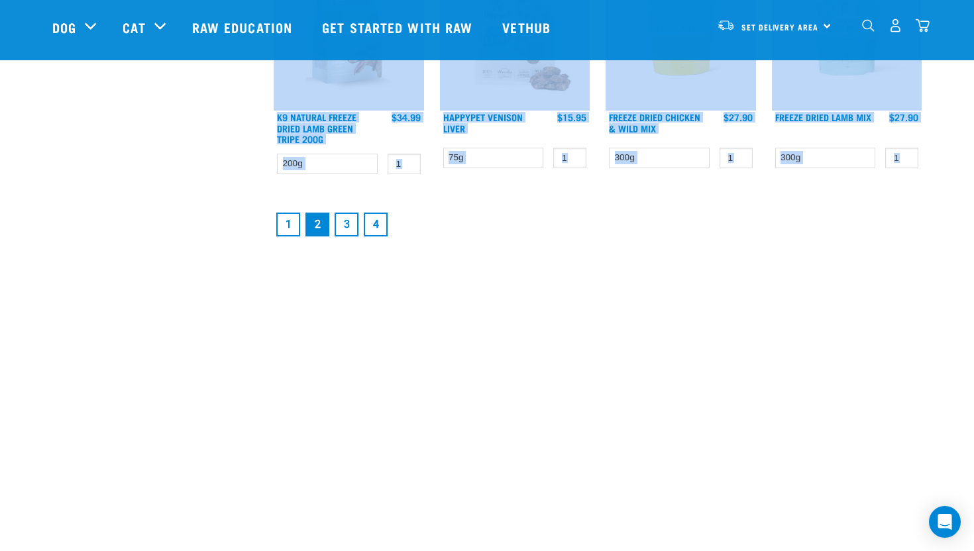
drag, startPoint x: 276, startPoint y: 270, endPoint x: 503, endPoint y: 225, distance: 231.0
copy div "Our Products show filters Wild Venison Meat Cubes $15.90 1kg Wallaby Meat Cubes…"
click at [352, 221] on link "3" at bounding box center [347, 225] width 24 height 24
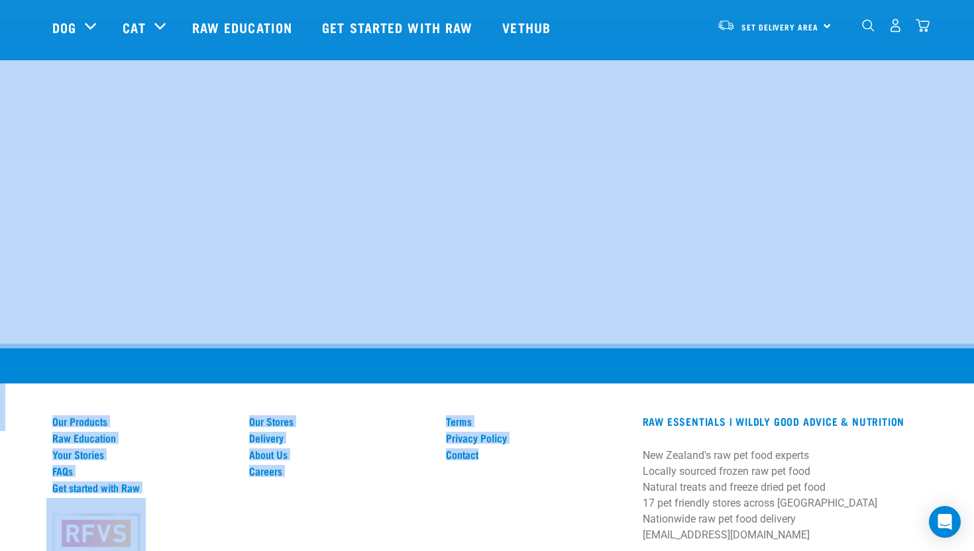
scroll to position [2239, 0]
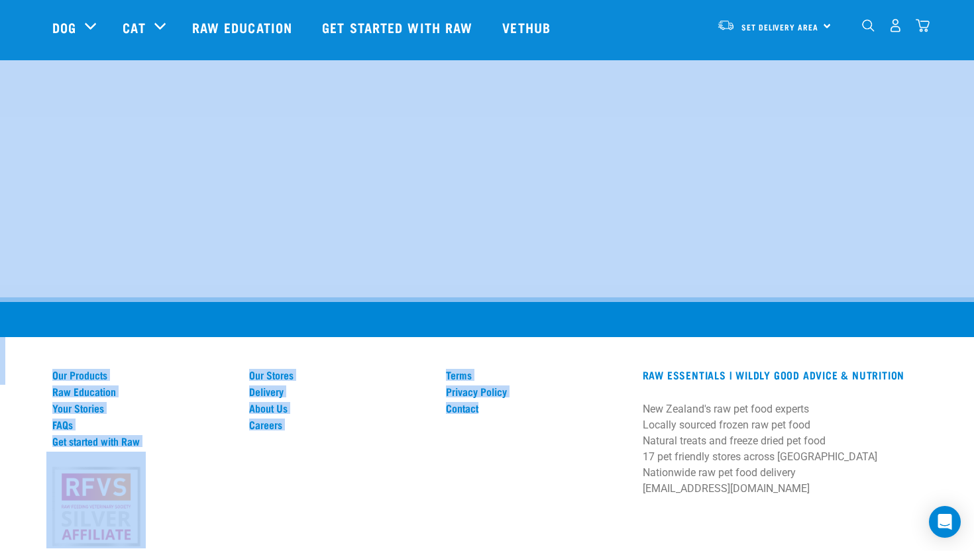
drag, startPoint x: 272, startPoint y: 76, endPoint x: 505, endPoint y: 550, distance: 529.1
click at [586, 403] on div "Terms Privacy Policy Contact" at bounding box center [536, 457] width 197 height 176
click at [539, 275] on div at bounding box center [487, 137] width 974 height 329
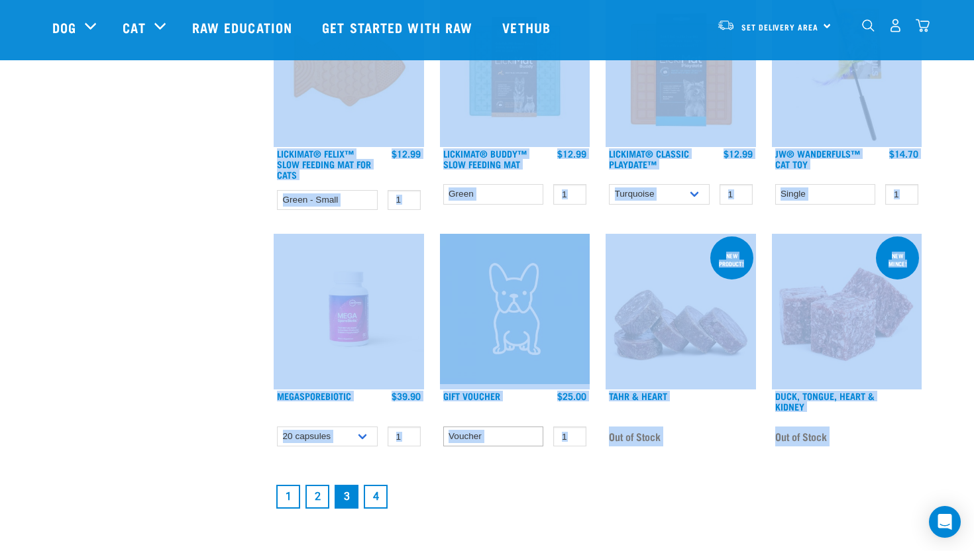
scroll to position [1675, 0]
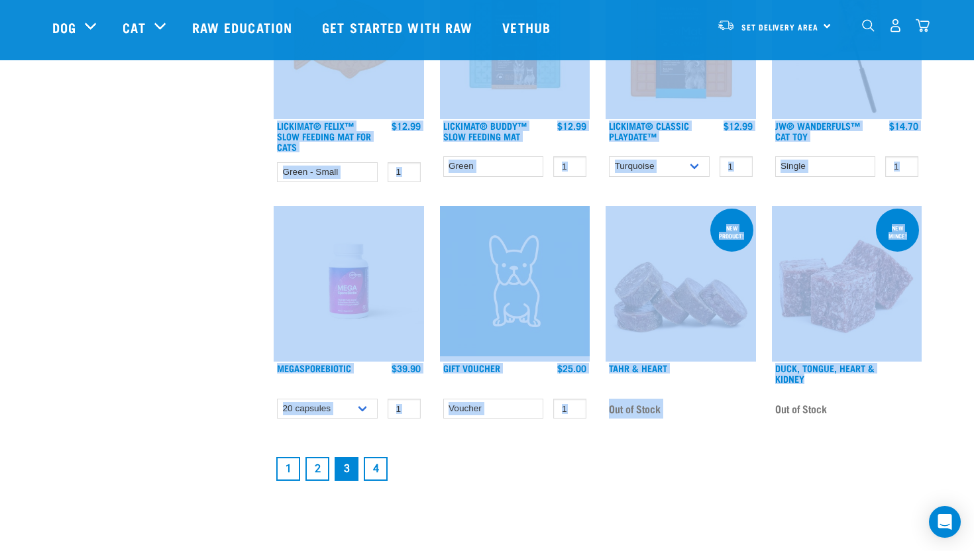
drag, startPoint x: 275, startPoint y: 87, endPoint x: 833, endPoint y: 387, distance: 633.6
copy div "Our Products show filters Freeze Dried Goat Mix $29.90 300g nutrient boost! The…"
click at [381, 470] on link "4" at bounding box center [376, 469] width 24 height 24
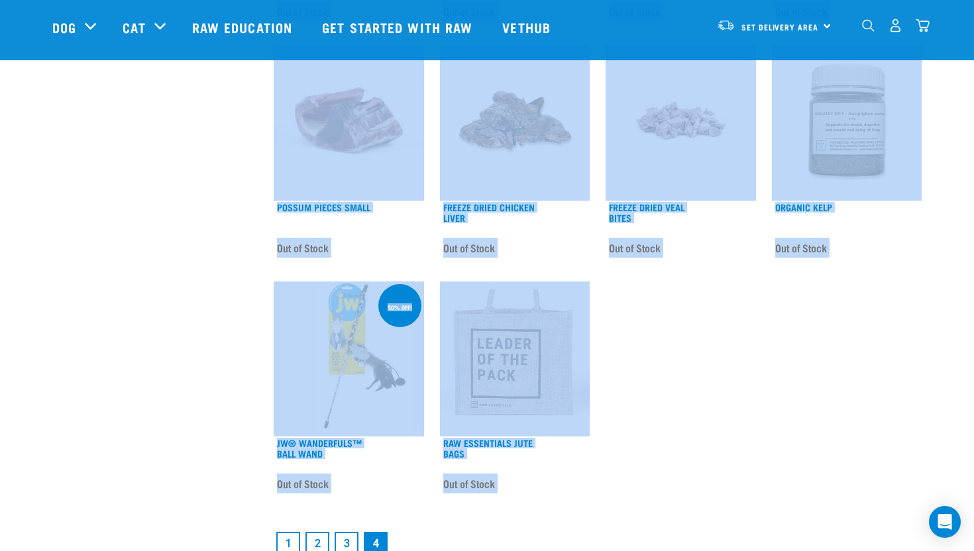
scroll to position [889, 0]
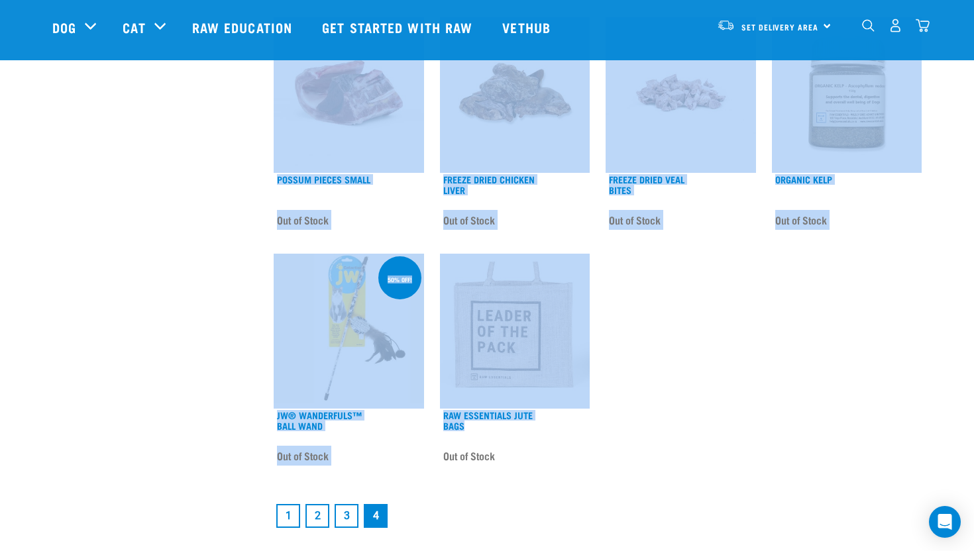
drag, startPoint x: 274, startPoint y: 100, endPoint x: 563, endPoint y: 427, distance: 436.9
copy div "Our Products show filters Alpaca & Heart Mix Out of Stock Turkey & Heart Mix Ou…"
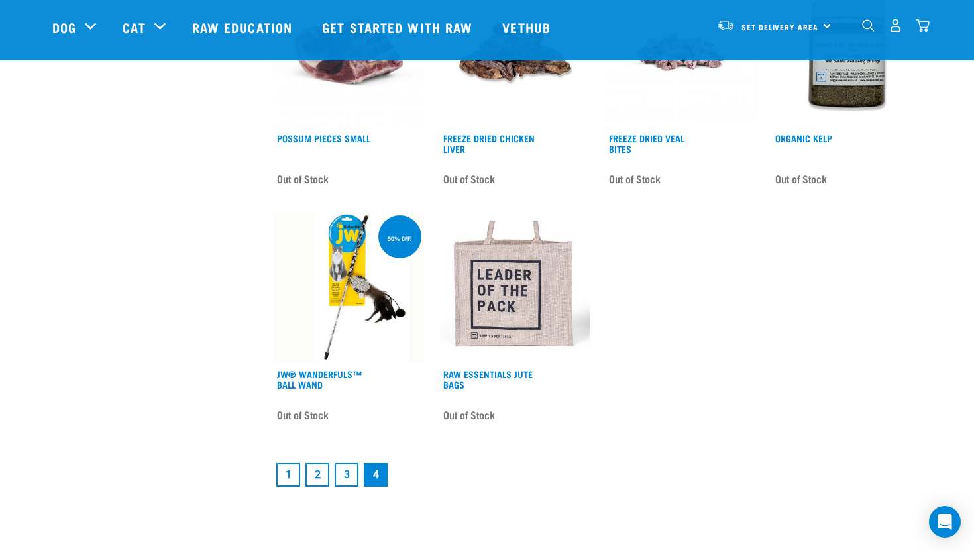
scroll to position [991, 0]
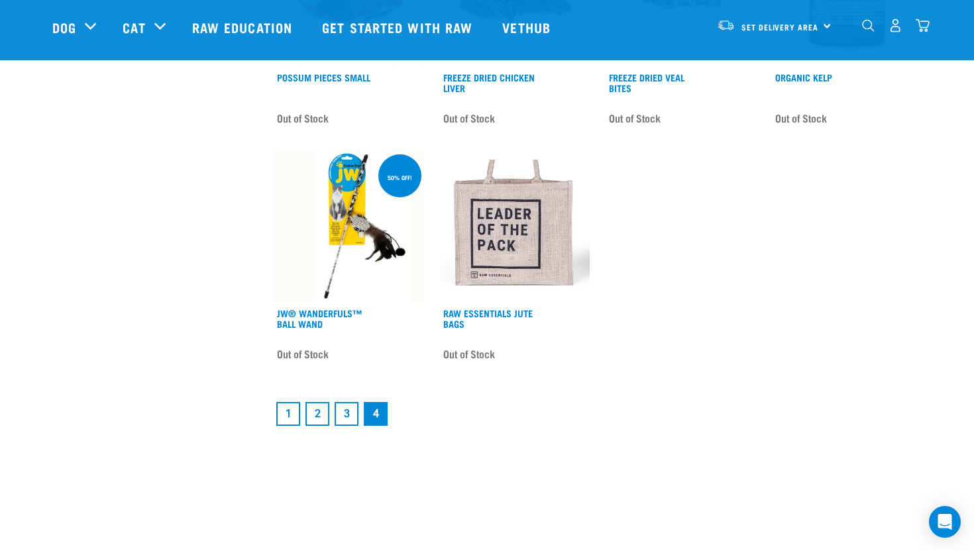
click at [349, 417] on link "3" at bounding box center [347, 414] width 24 height 24
